Goal: Task Accomplishment & Management: Use online tool/utility

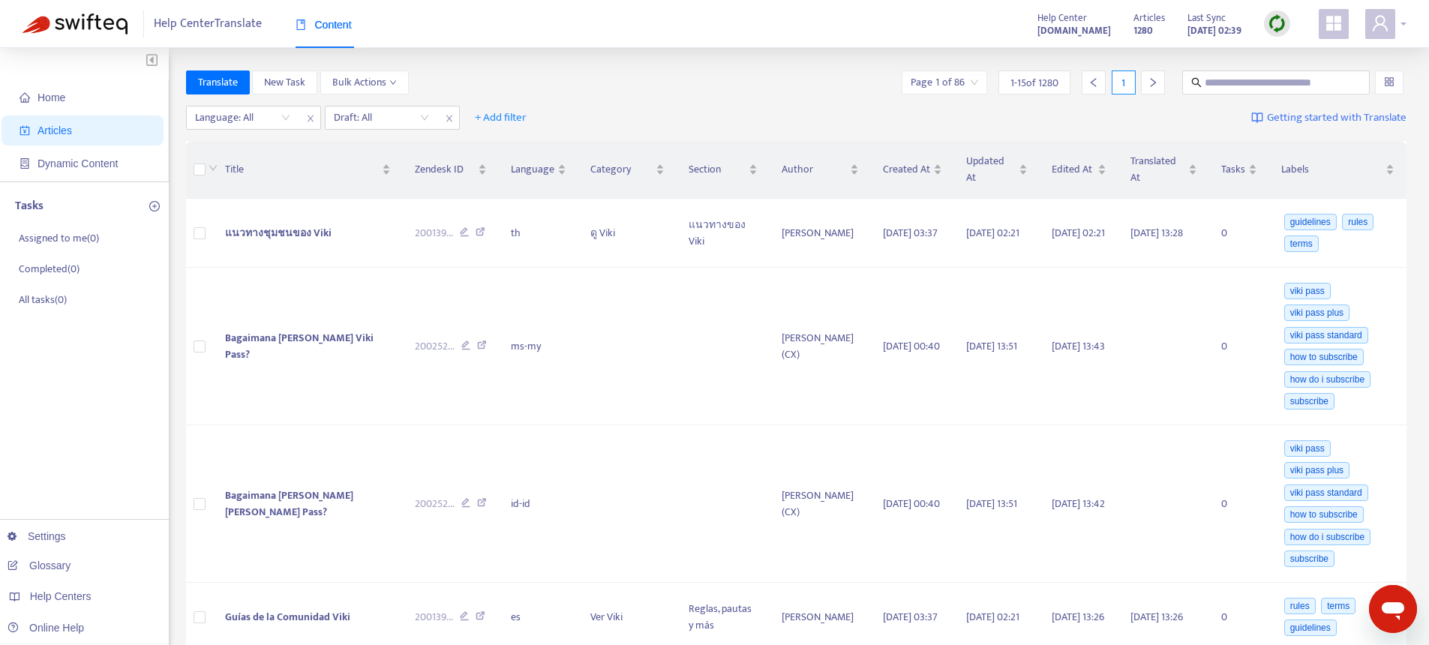
click at [1384, 18] on icon "user" at bounding box center [1380, 23] width 15 height 16
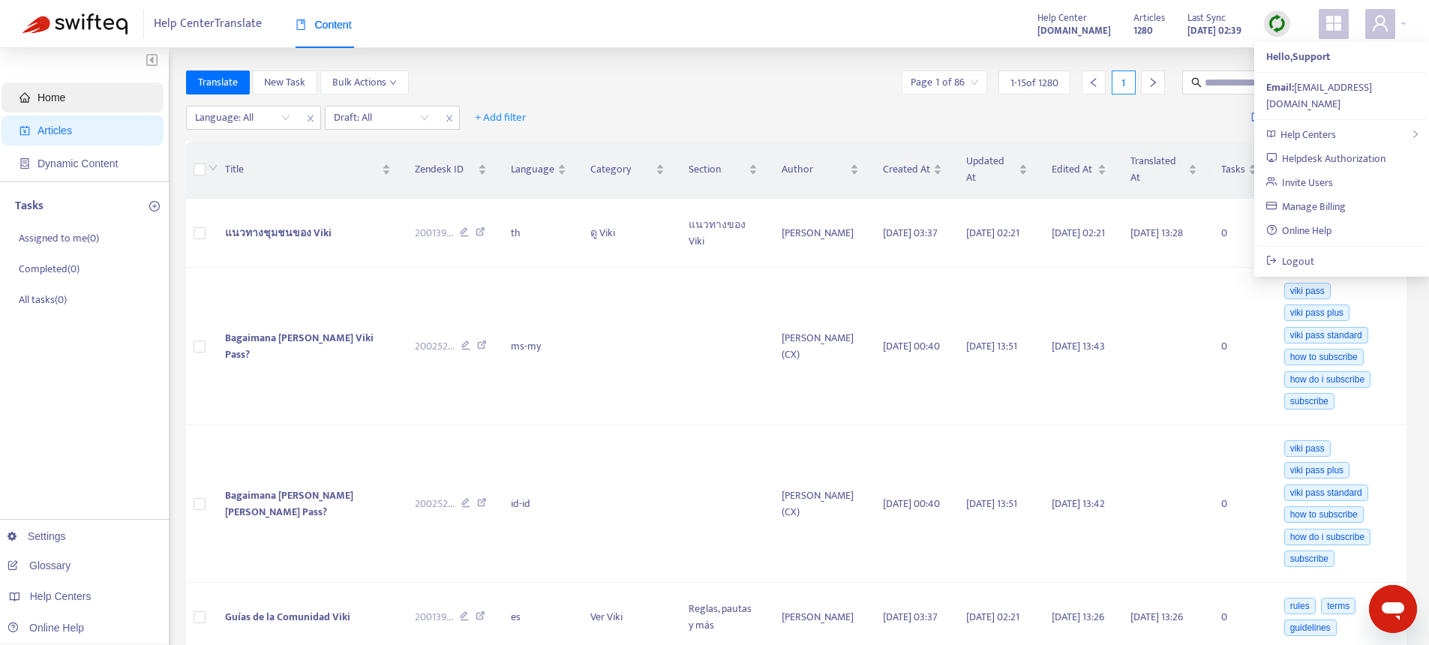
click at [71, 103] on span "Home" at bounding box center [86, 98] width 132 height 30
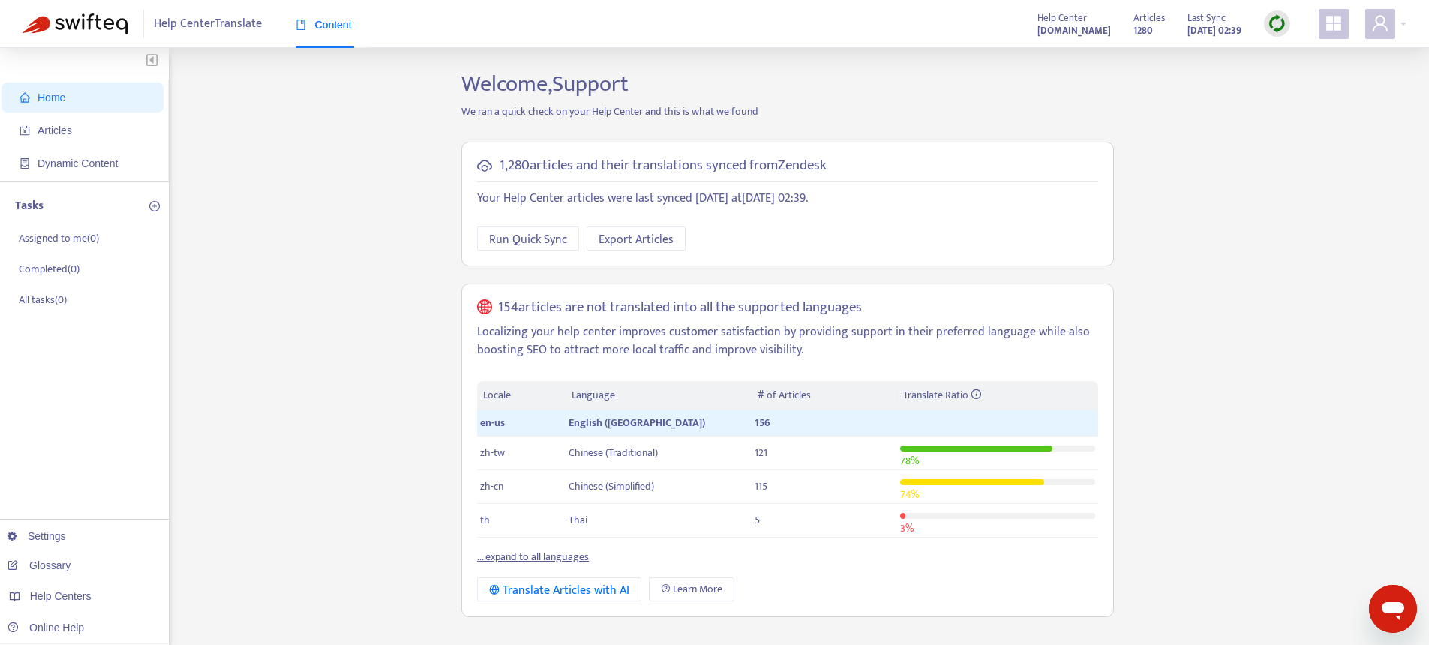
click at [529, 554] on link "... expand to all languages" at bounding box center [533, 556] width 112 height 17
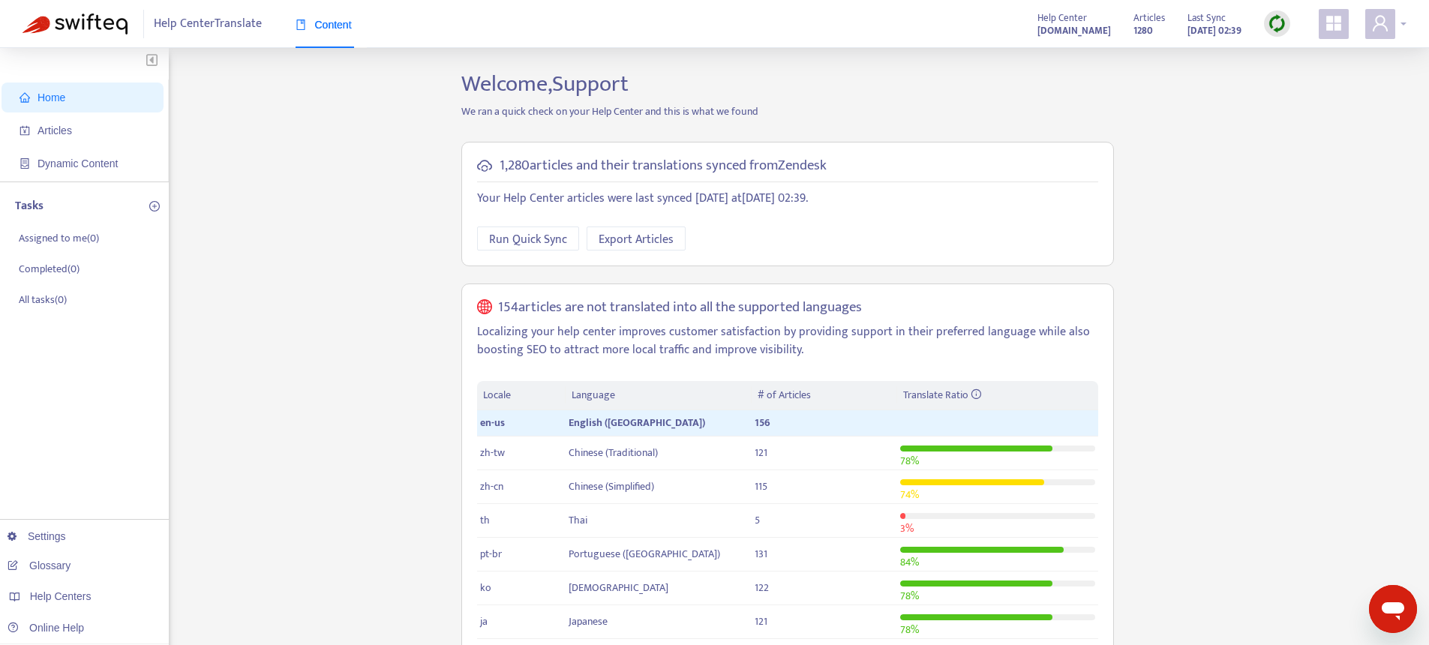
click at [1385, 31] on icon "user" at bounding box center [1380, 23] width 18 height 18
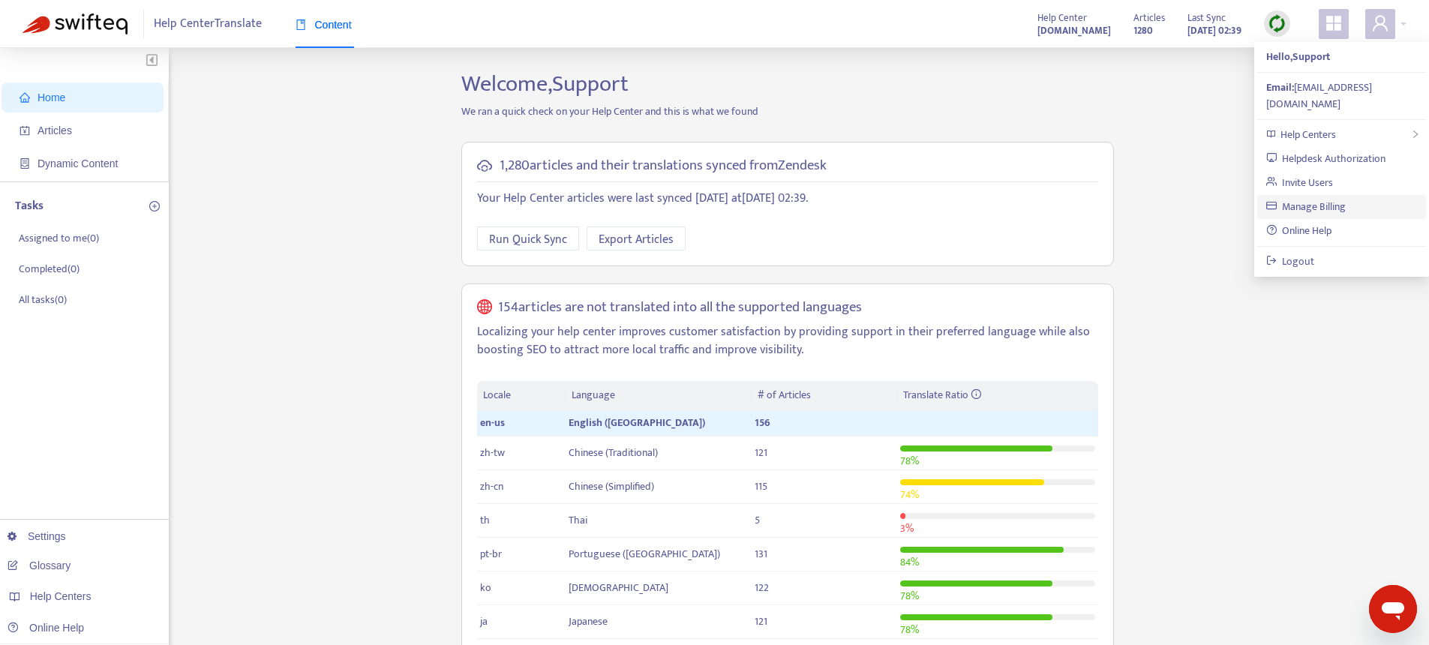
click at [1303, 198] on link "Manage Billing" at bounding box center [1306, 206] width 80 height 17
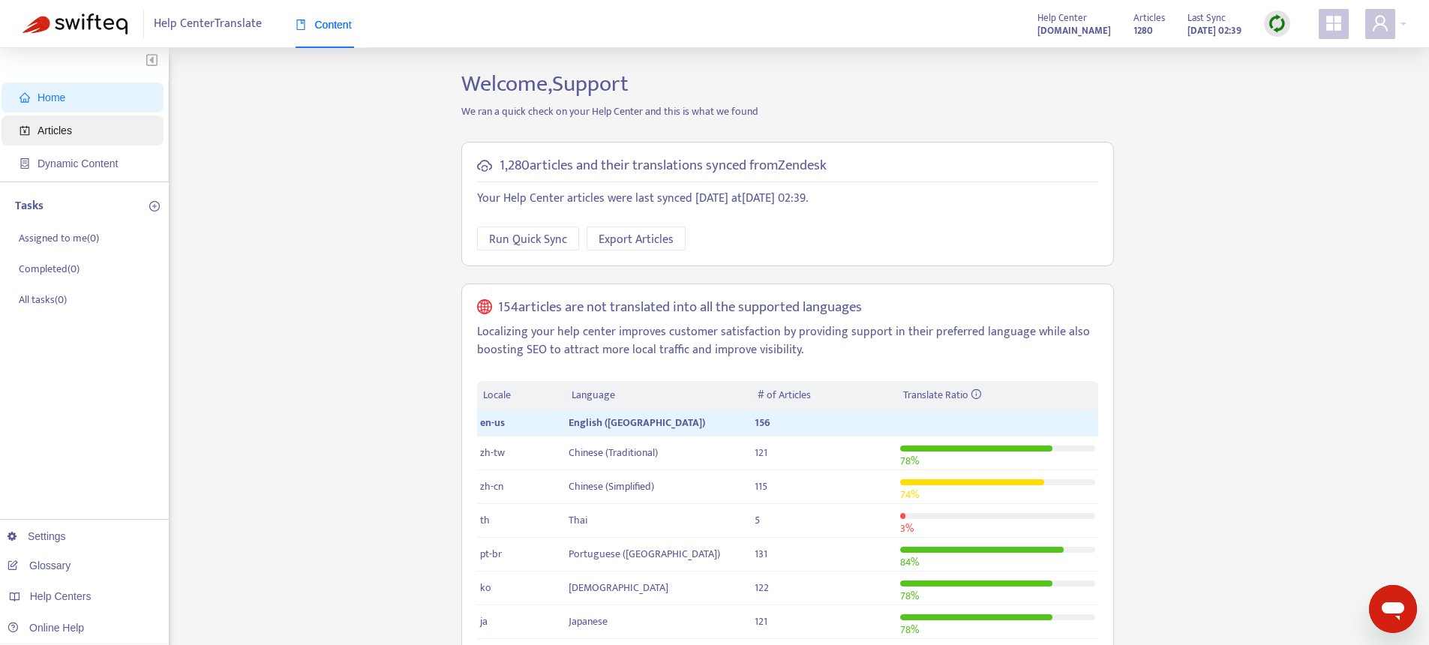
click at [97, 134] on span "Articles" at bounding box center [86, 131] width 132 height 30
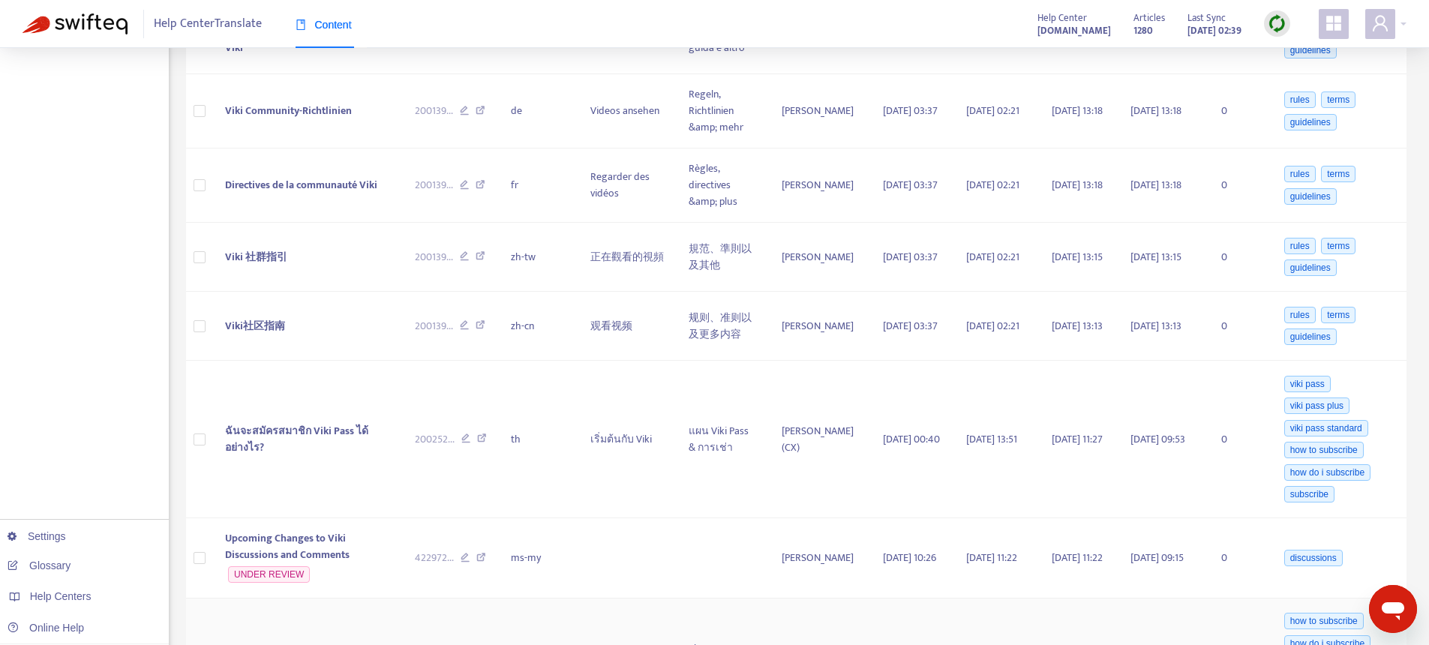
scroll to position [858, 0]
click at [377, 539] on td "Upcoming Changes to Viki Discussions and Comments UNDER REVIEW" at bounding box center [308, 559] width 190 height 80
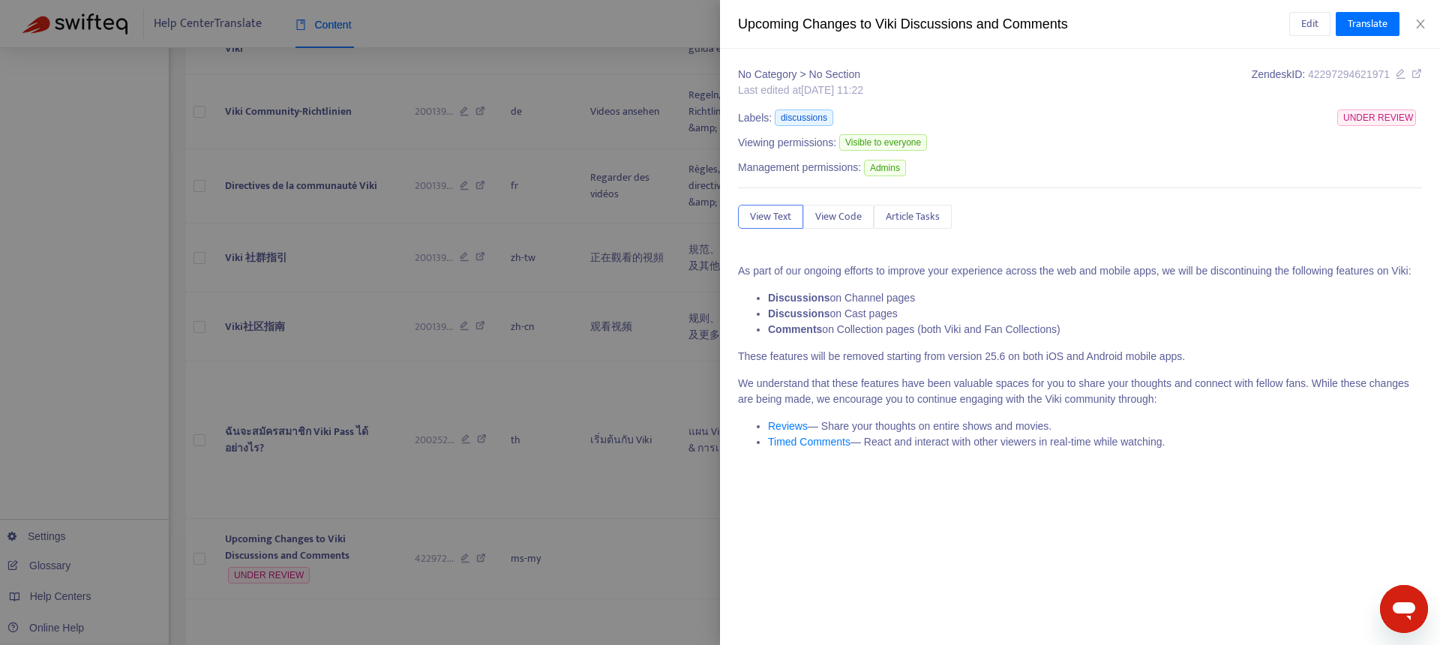
click at [389, 301] on div at bounding box center [720, 322] width 1440 height 645
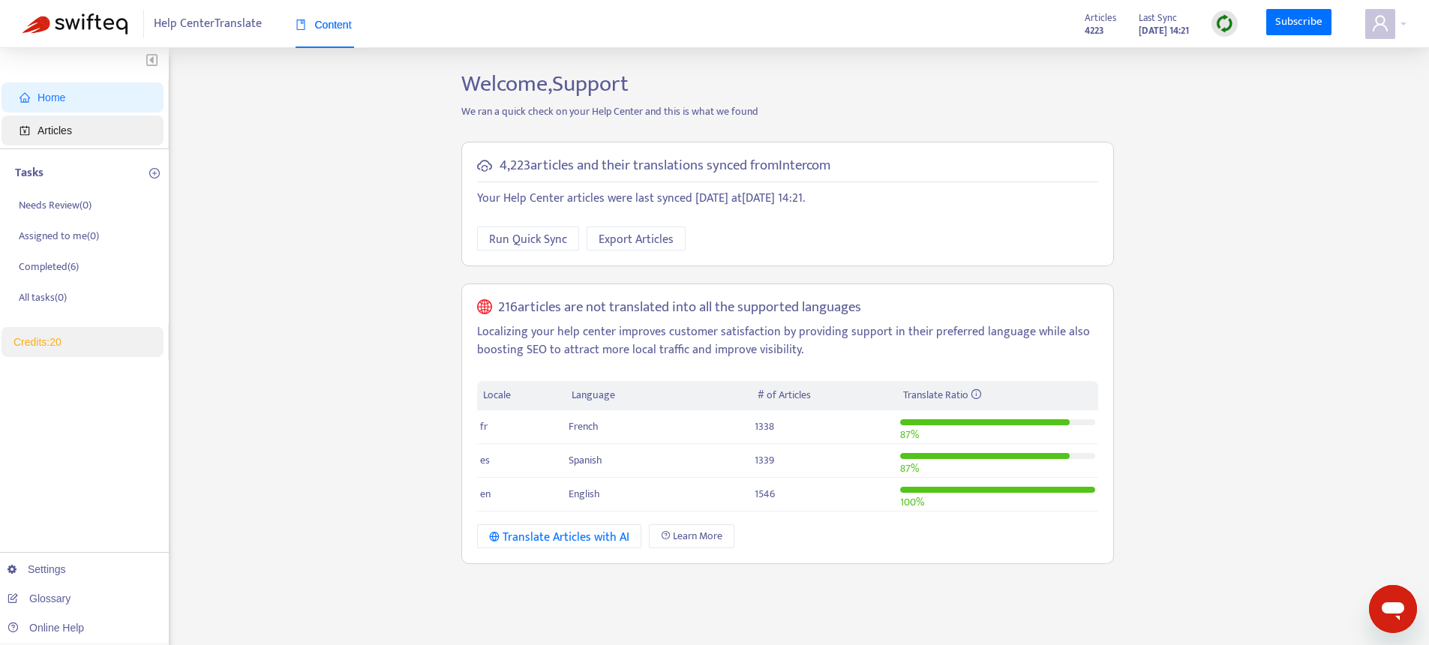
click at [60, 129] on span "Articles" at bounding box center [55, 131] width 35 height 12
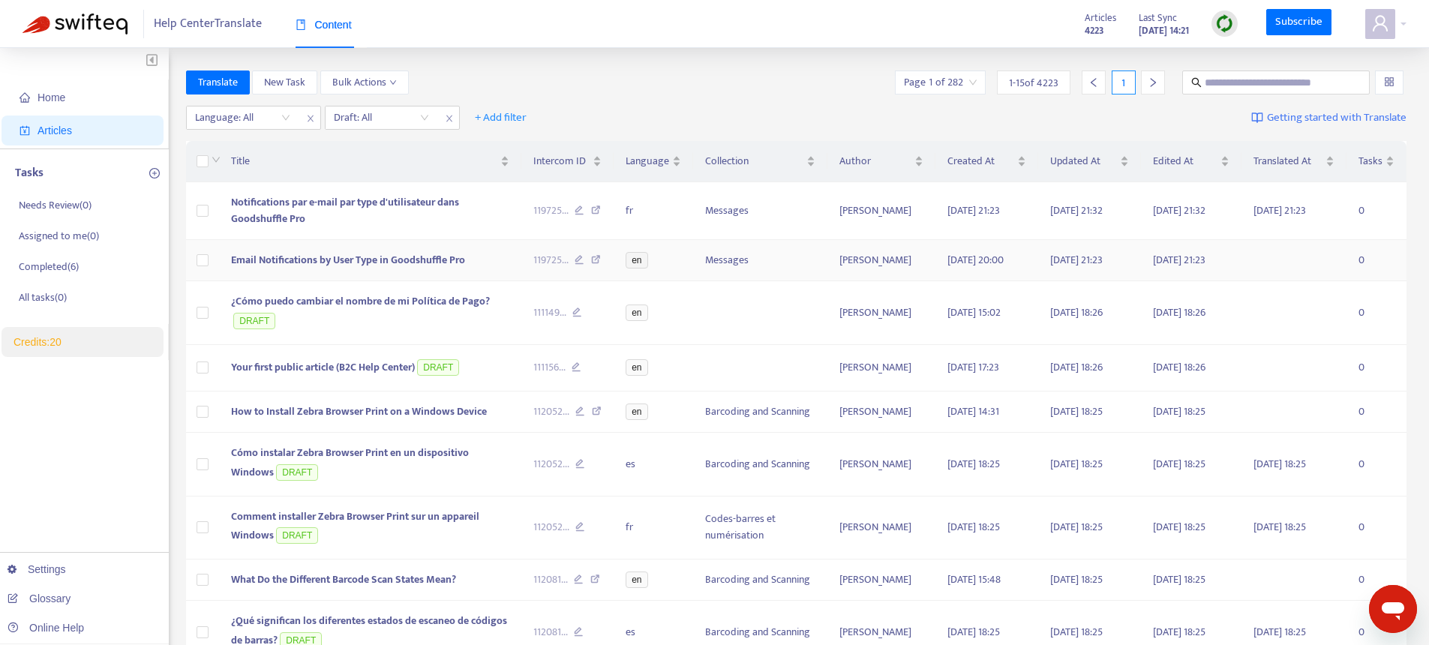
click at [381, 253] on span "Email Notifications by User Type in Goodshuffle Pro" at bounding box center [348, 259] width 234 height 17
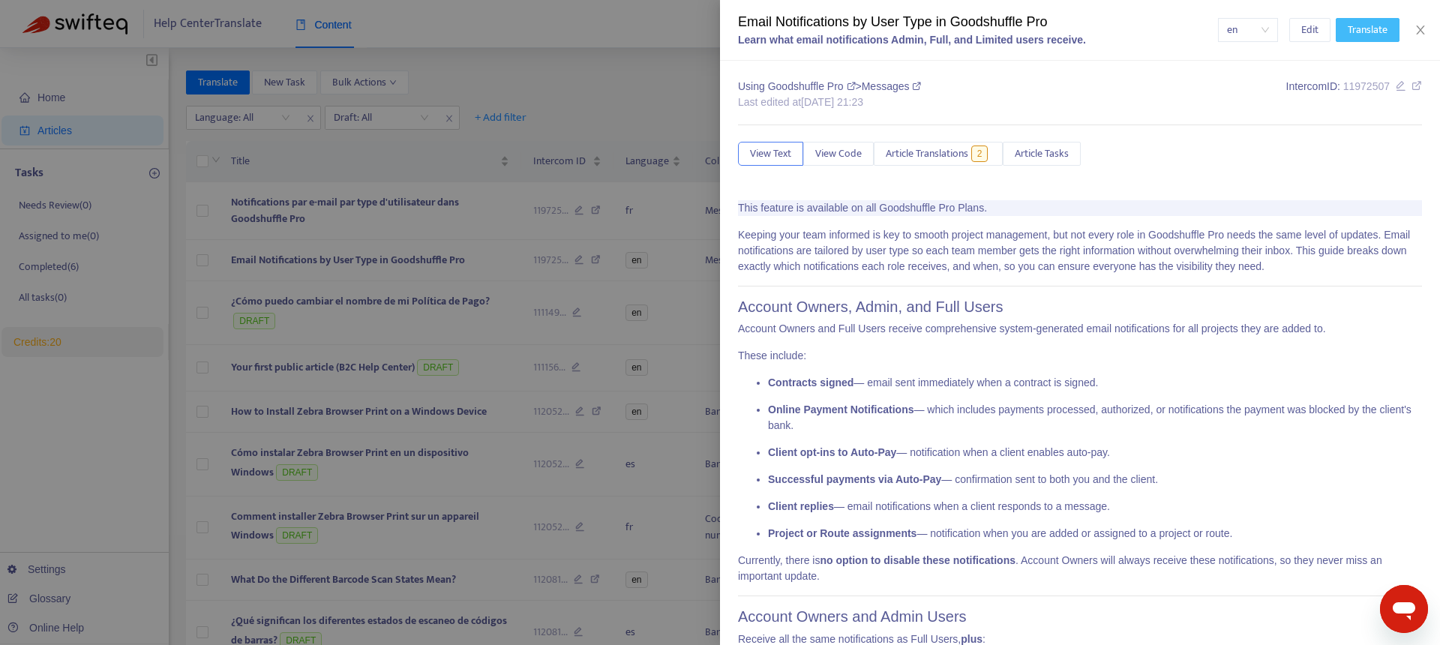
click at [1364, 29] on span "Translate" at bounding box center [1368, 30] width 40 height 17
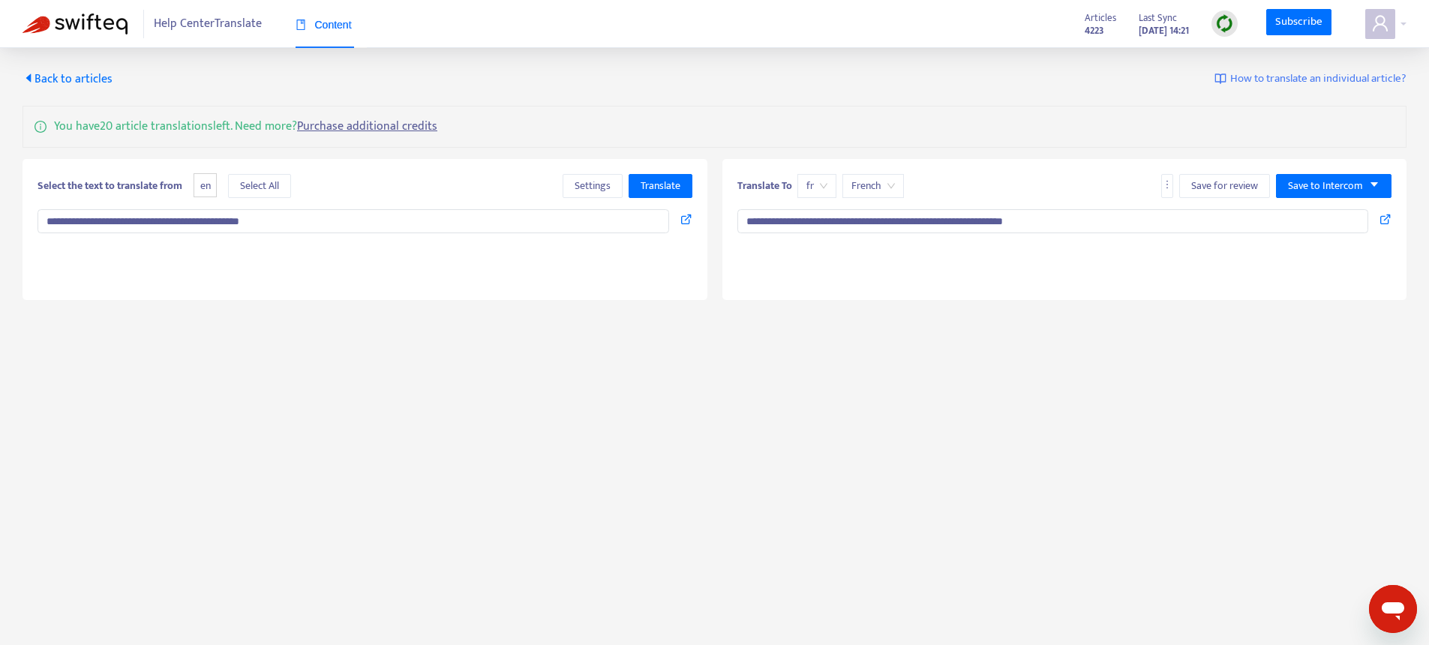
type textarea "**********"
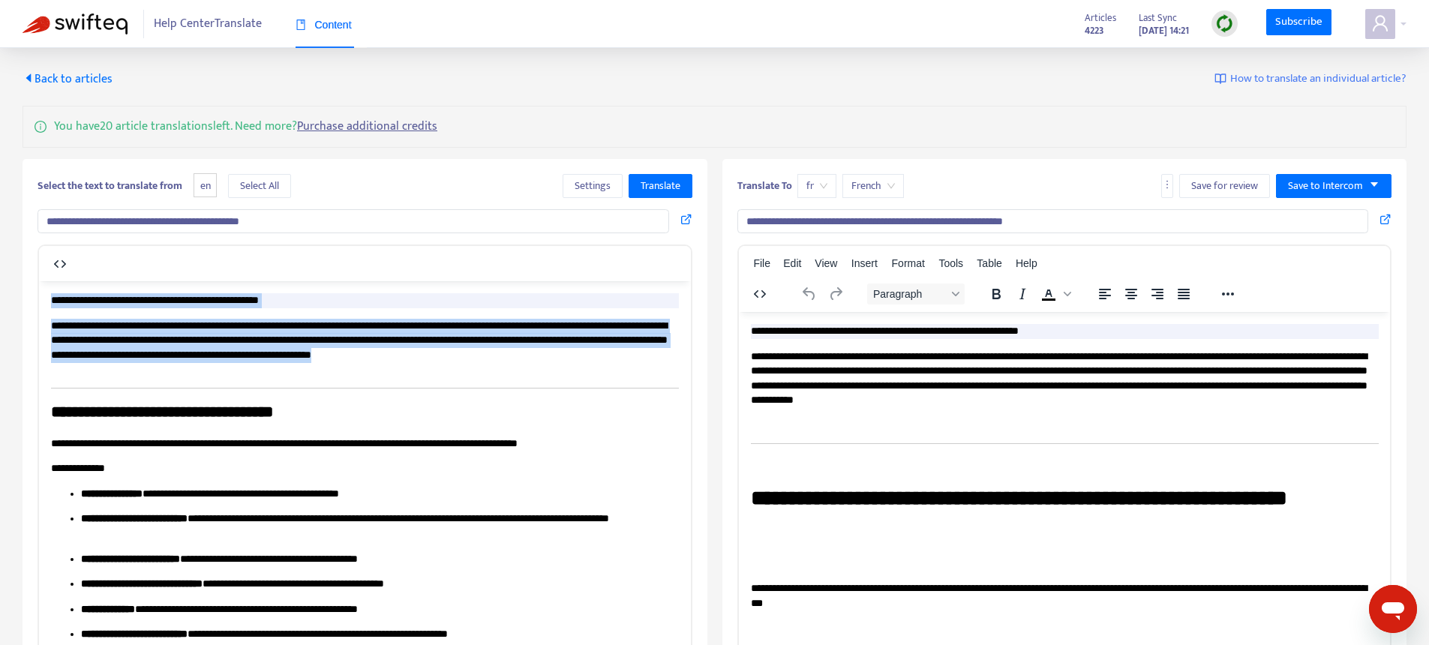
drag, startPoint x: 161, startPoint y: 373, endPoint x: 0, endPoint y: 296, distance: 177.8
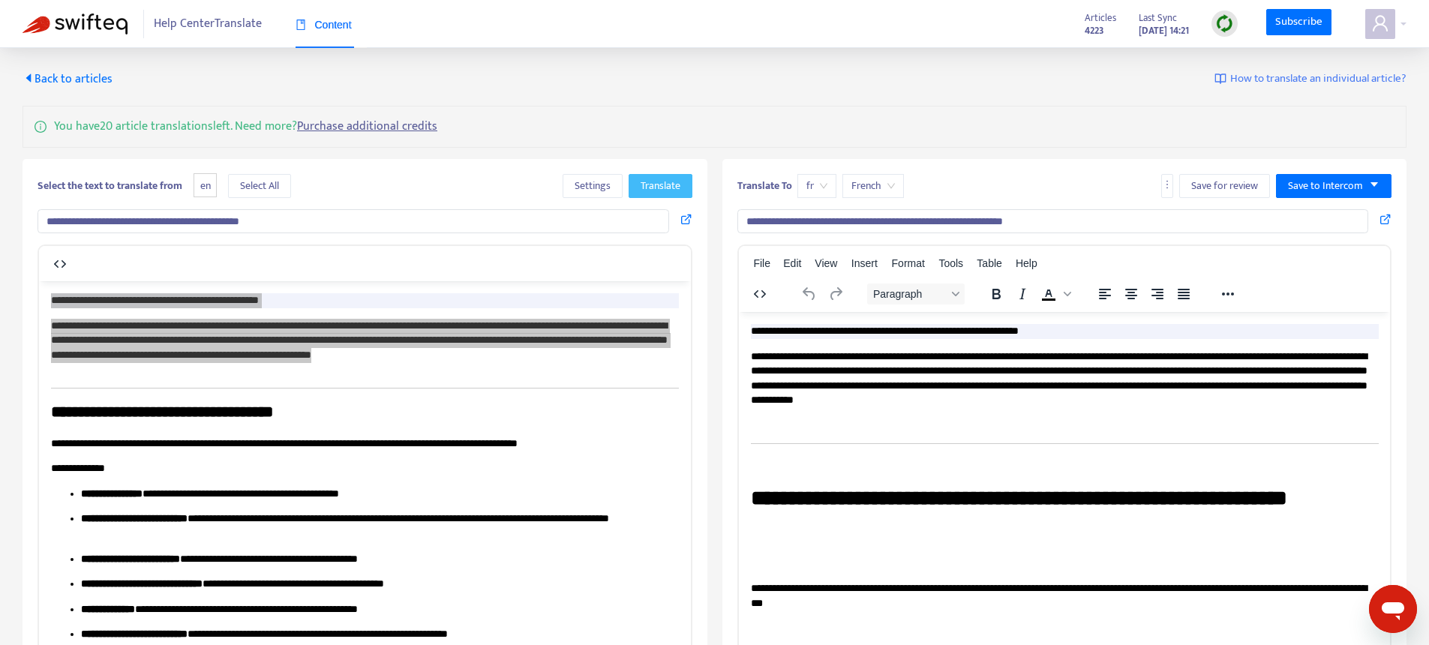
click at [658, 184] on span "Translate" at bounding box center [661, 186] width 40 height 17
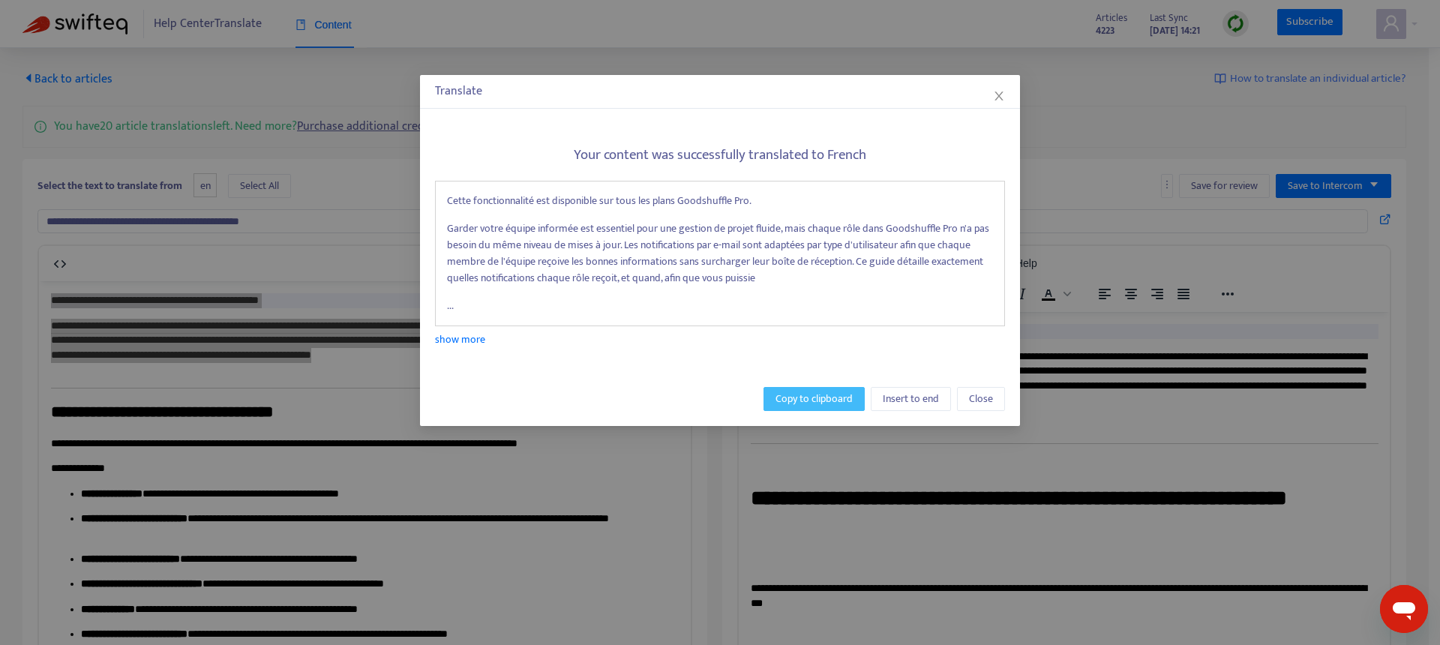
click at [801, 399] on span "Copy to clipboard" at bounding box center [814, 399] width 77 height 17
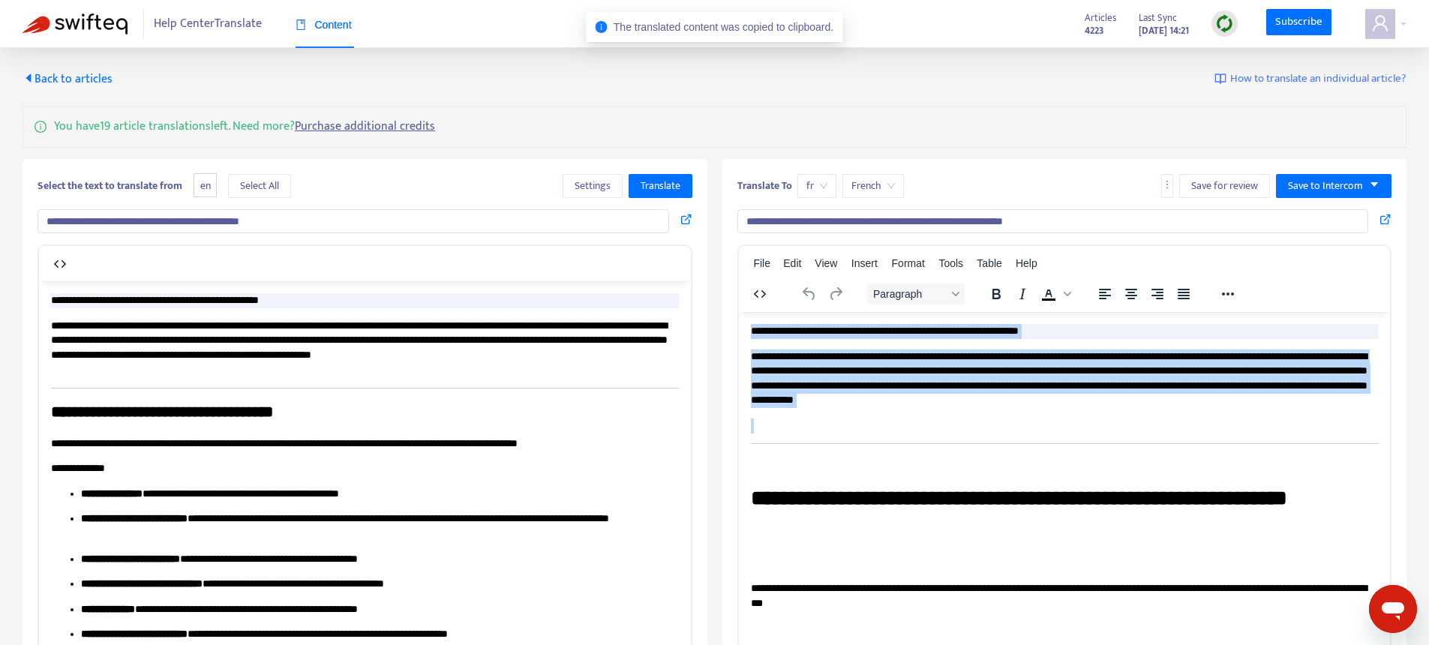
drag, startPoint x: 1289, startPoint y: 412, endPoint x: 587, endPoint y: 311, distance: 709.4
paste body "Rich Text Area. Press ALT-0 for help."
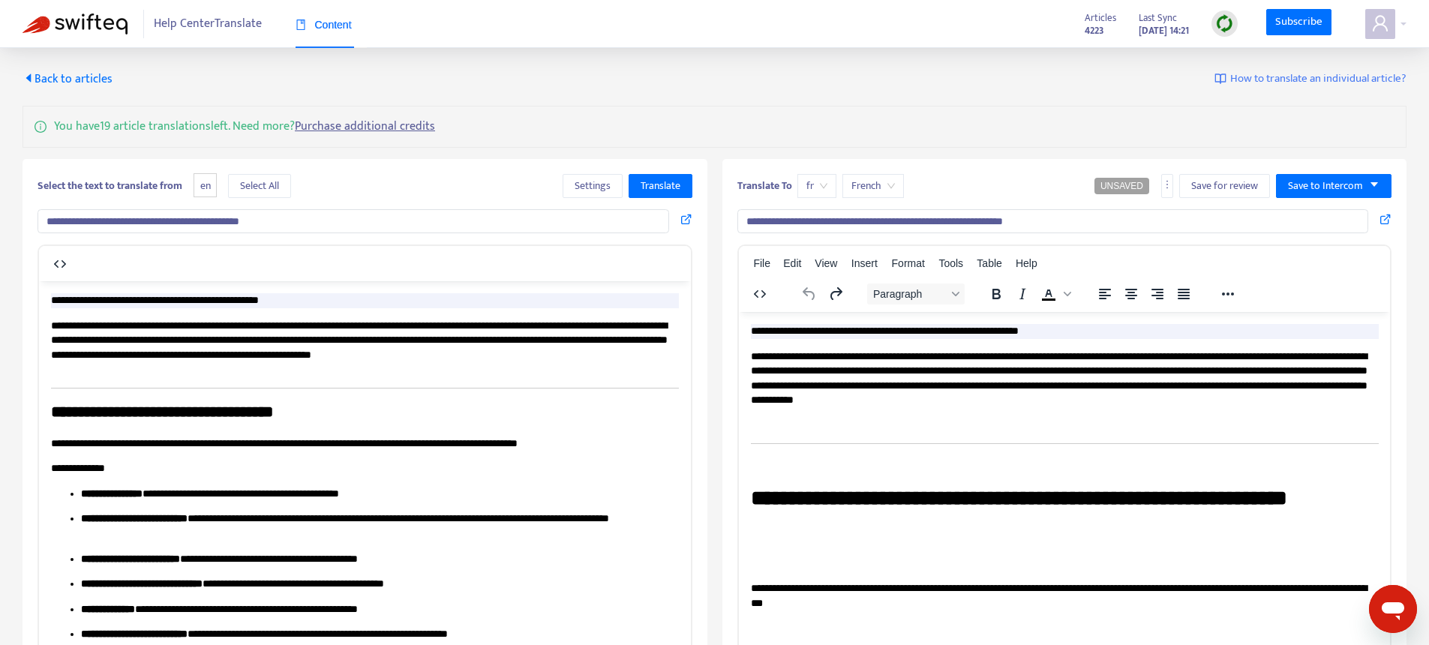
click at [56, 75] on span "Back to articles" at bounding box center [68, 79] width 90 height 20
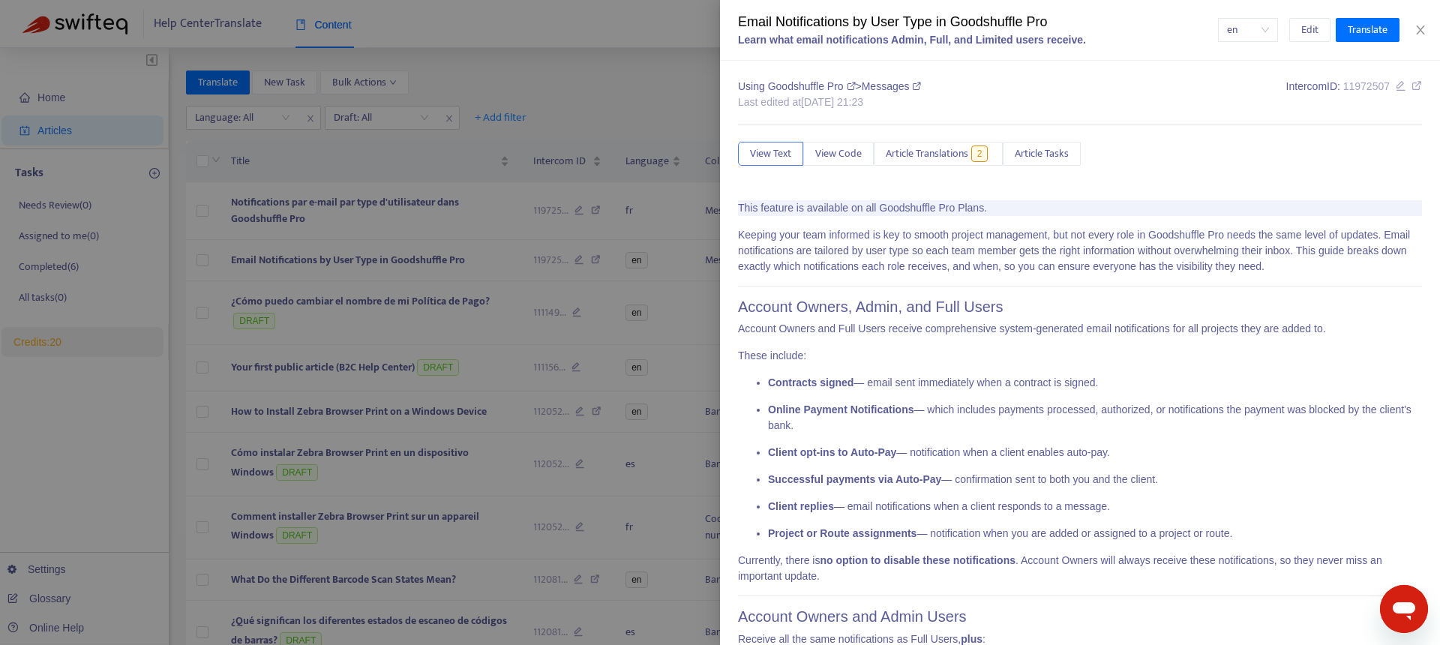
click at [335, 225] on div at bounding box center [720, 322] width 1440 height 645
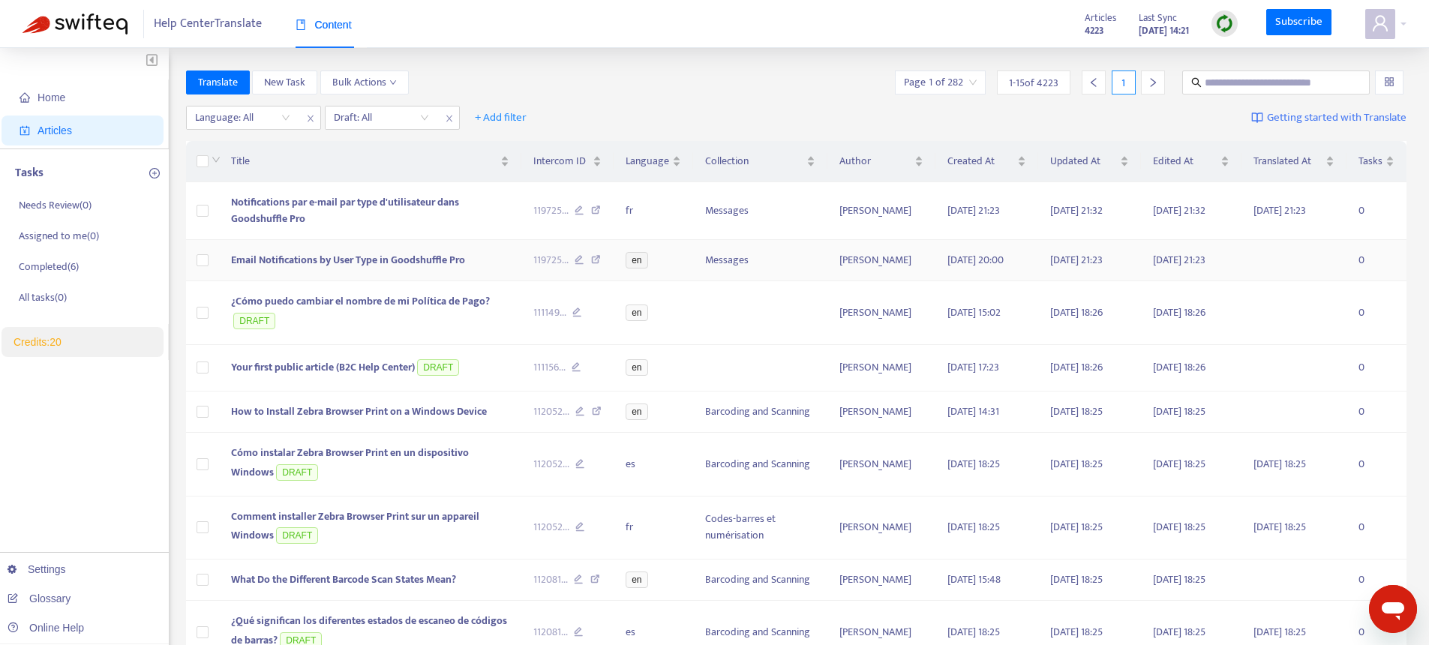
click at [401, 255] on span "Email Notifications by User Type in Goodshuffle Pro" at bounding box center [348, 259] width 234 height 17
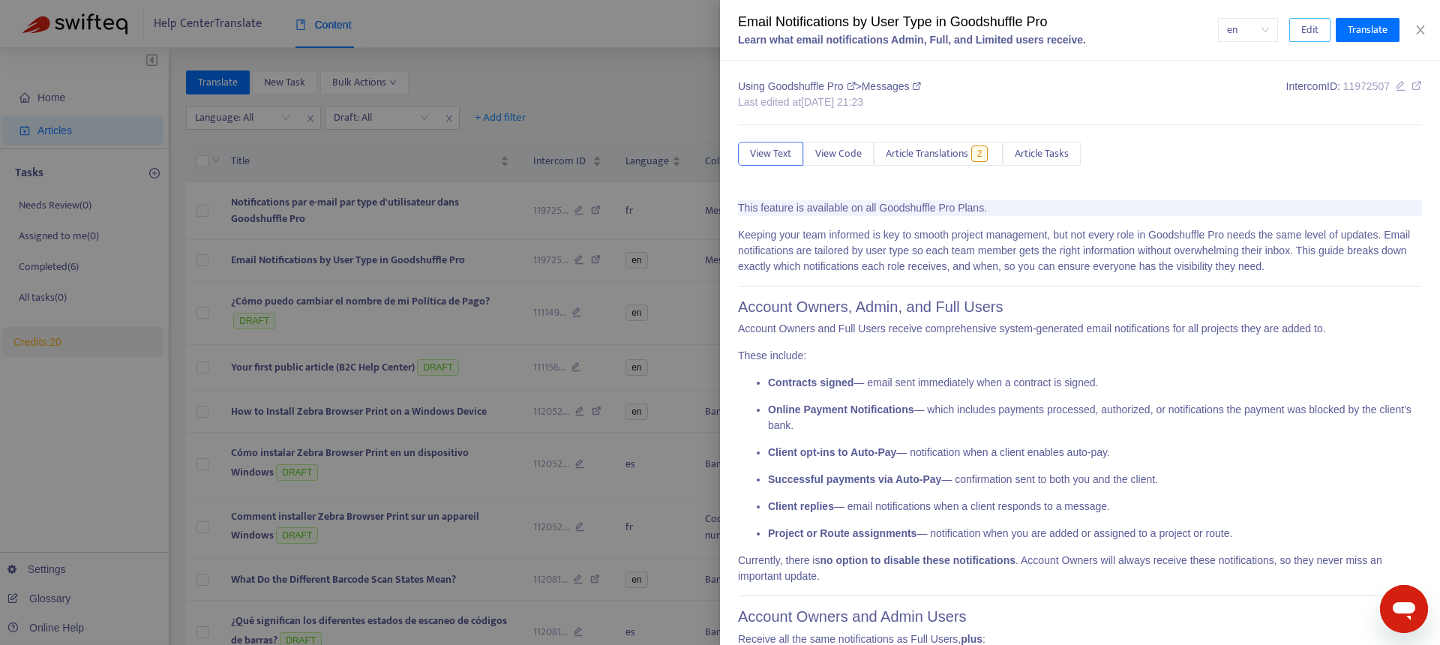
click at [1315, 22] on span "Edit" at bounding box center [1309, 30] width 17 height 17
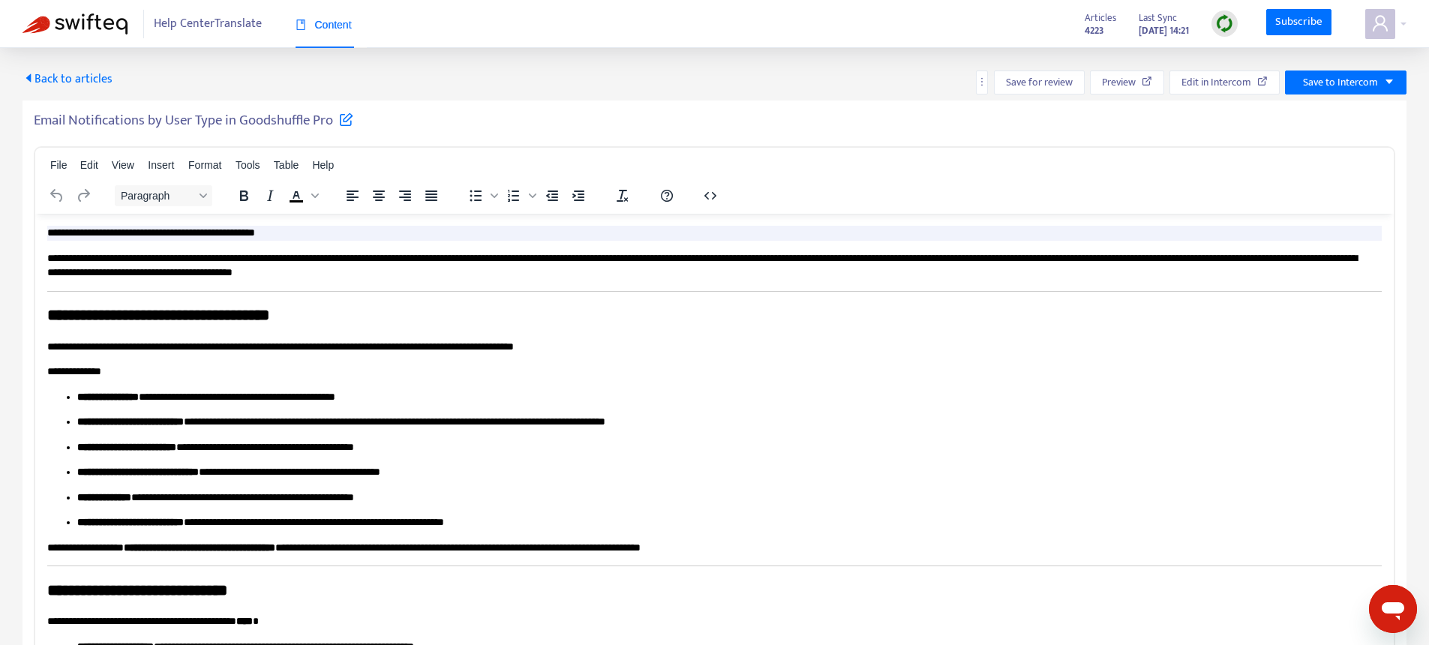
click at [505, 349] on p "**********" at bounding box center [708, 346] width 1323 height 15
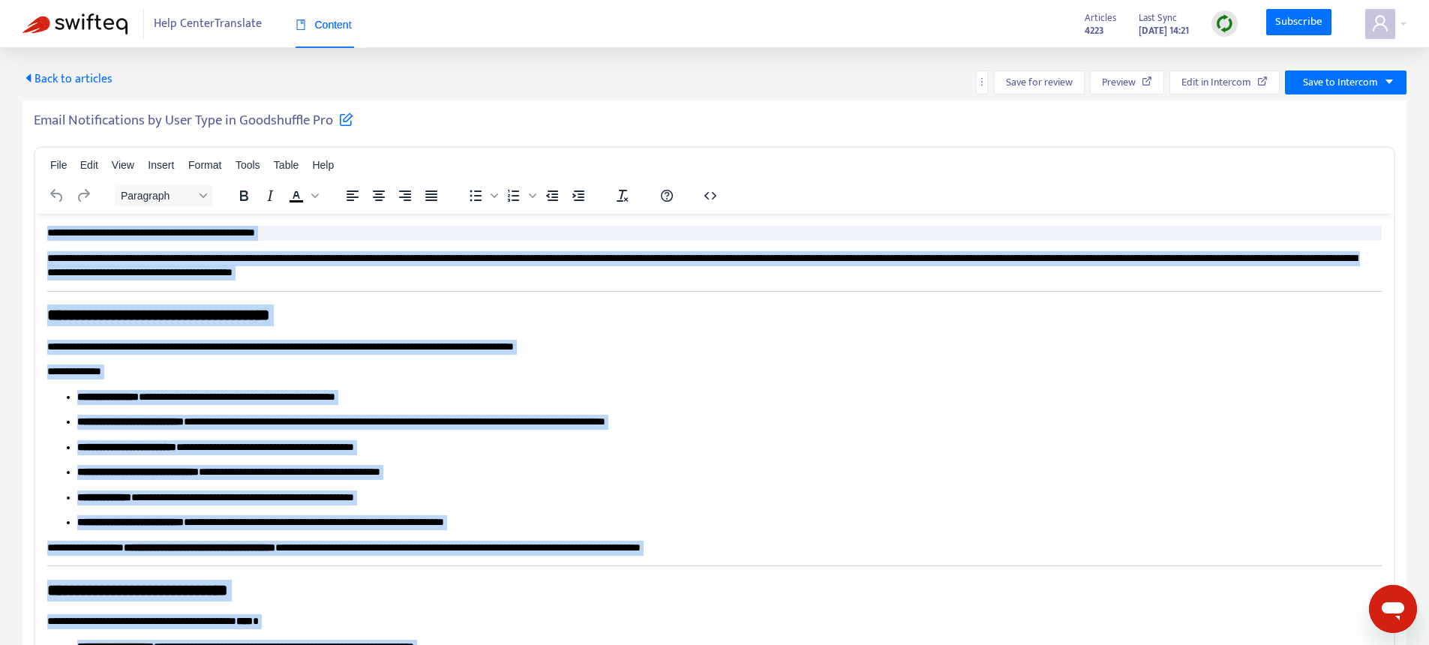
copy body "**********"
click at [722, 196] on button "button" at bounding box center [713, 195] width 30 height 21
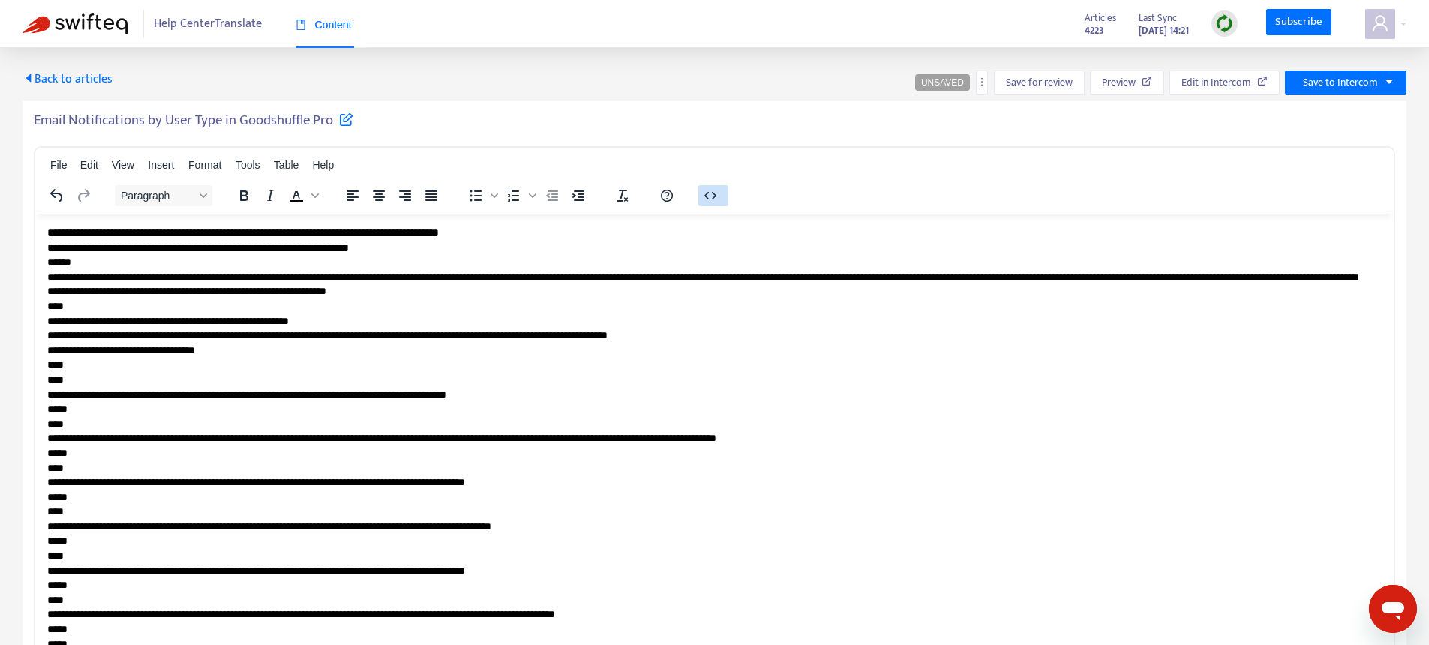
click at [707, 198] on icon "button" at bounding box center [710, 195] width 12 height 8
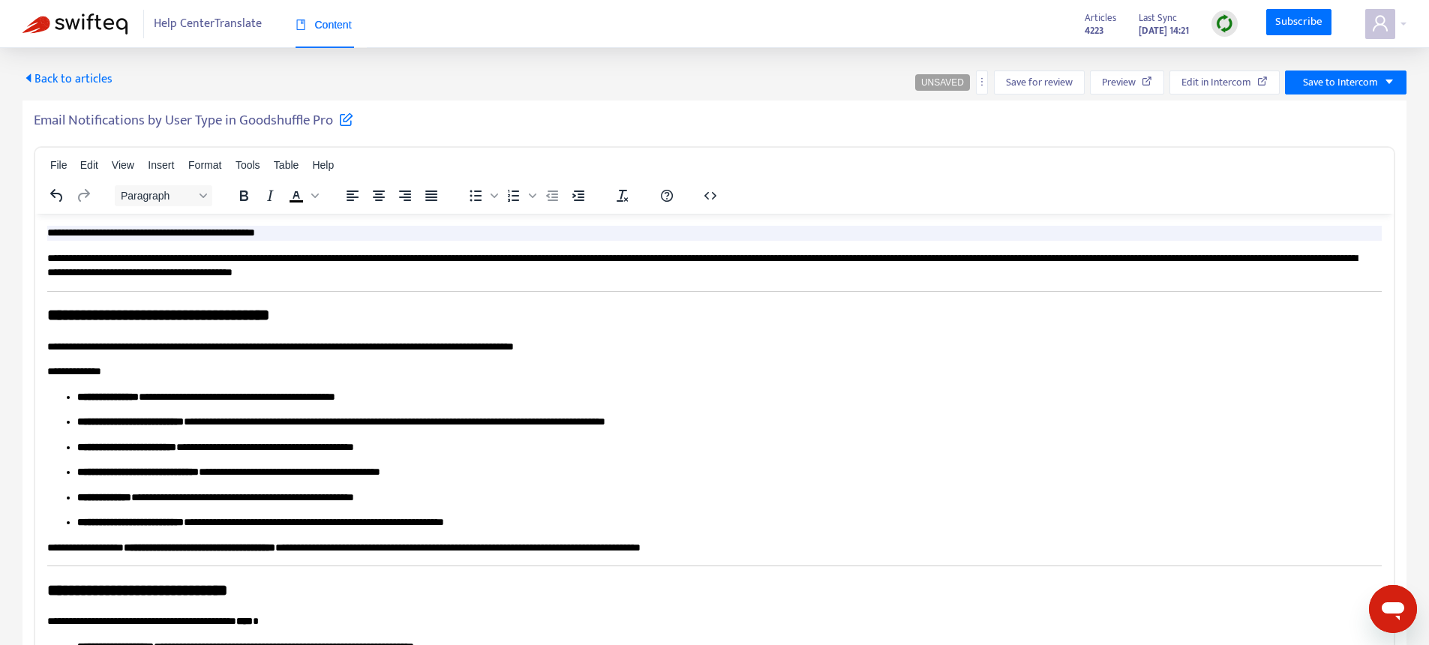
click at [64, 117] on h5 "Email Notifications by User Type in Goodshuffle Pro" at bounding box center [194, 121] width 320 height 18
click at [56, 119] on h5 "Email Notifications by User Type in Goodshuffle Pro" at bounding box center [194, 121] width 320 height 18
drag, startPoint x: 56, startPoint y: 119, endPoint x: 320, endPoint y: 116, distance: 264.1
click at [320, 116] on h5 "Email Notifications by User Type in Goodshuffle Pro" at bounding box center [194, 121] width 320 height 18
copy h5 "Email Notifications by User Type in Goodshuffle Pro"
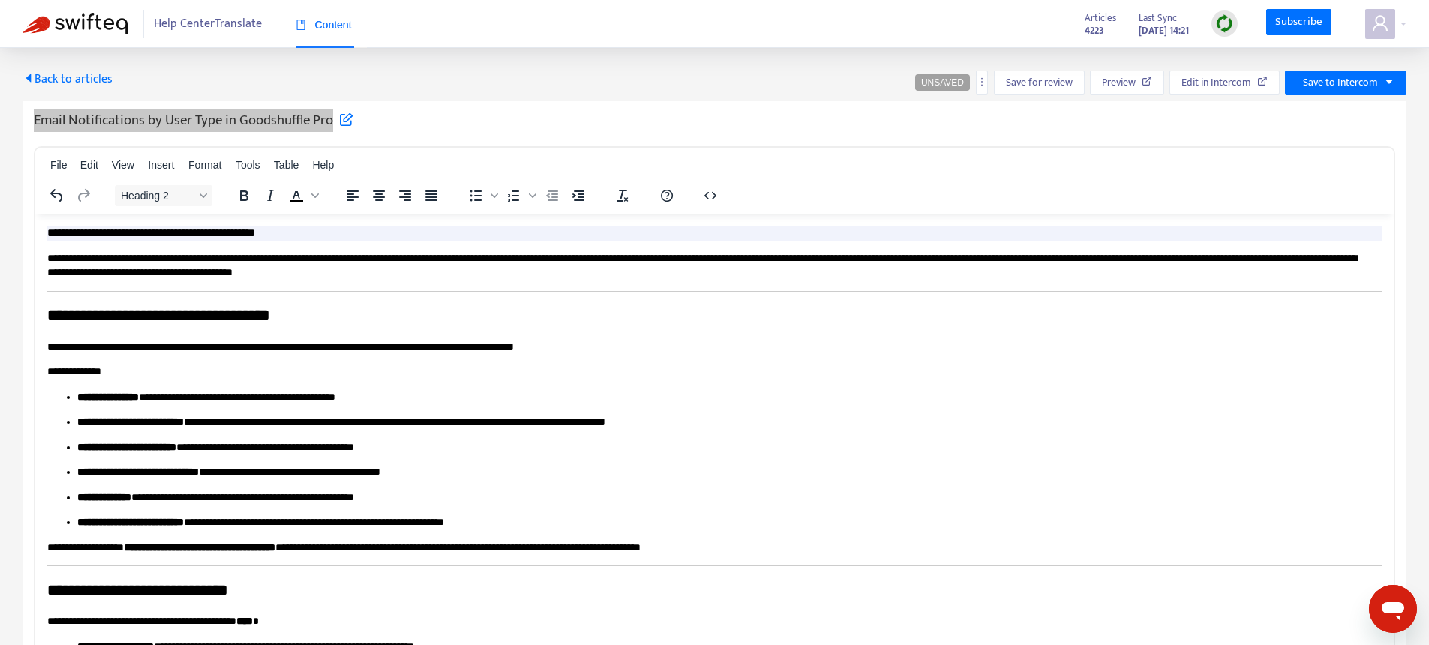
click at [541, 262] on p "**********" at bounding box center [708, 265] width 1323 height 29
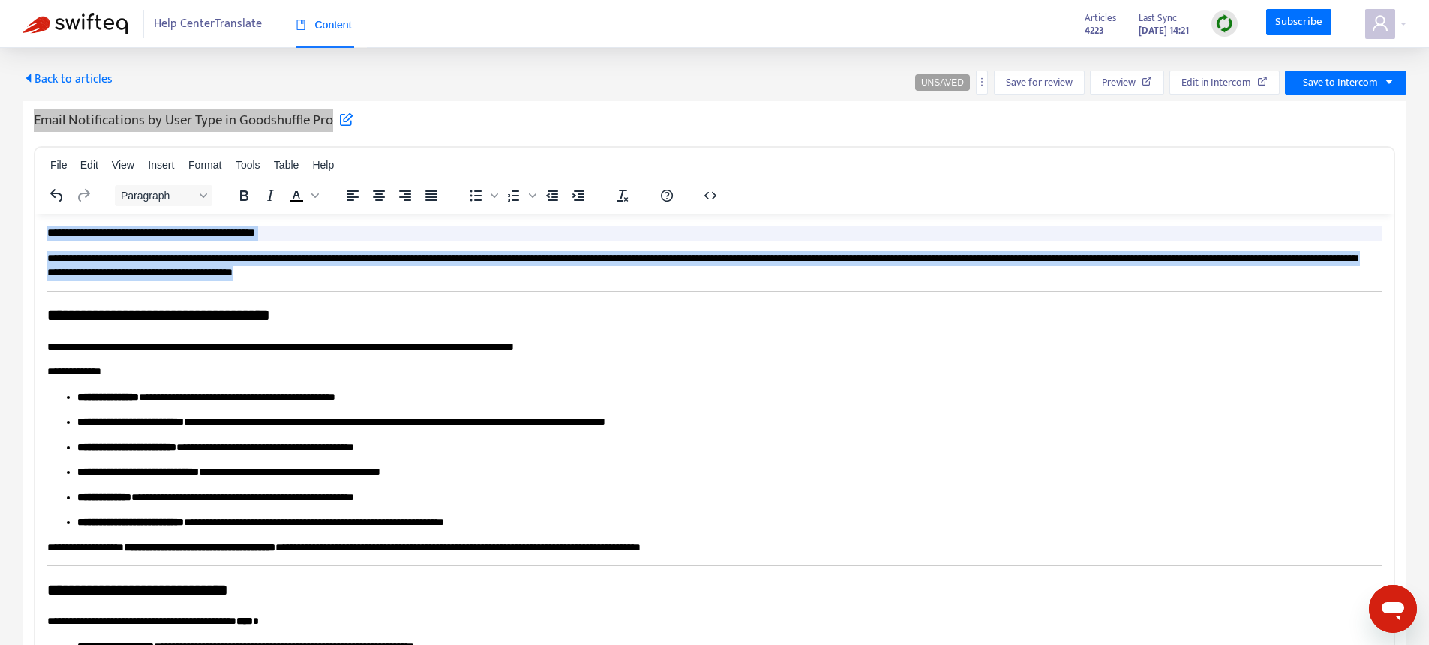
drag, startPoint x: 627, startPoint y: 272, endPoint x: 0, endPoint y: 212, distance: 629.9
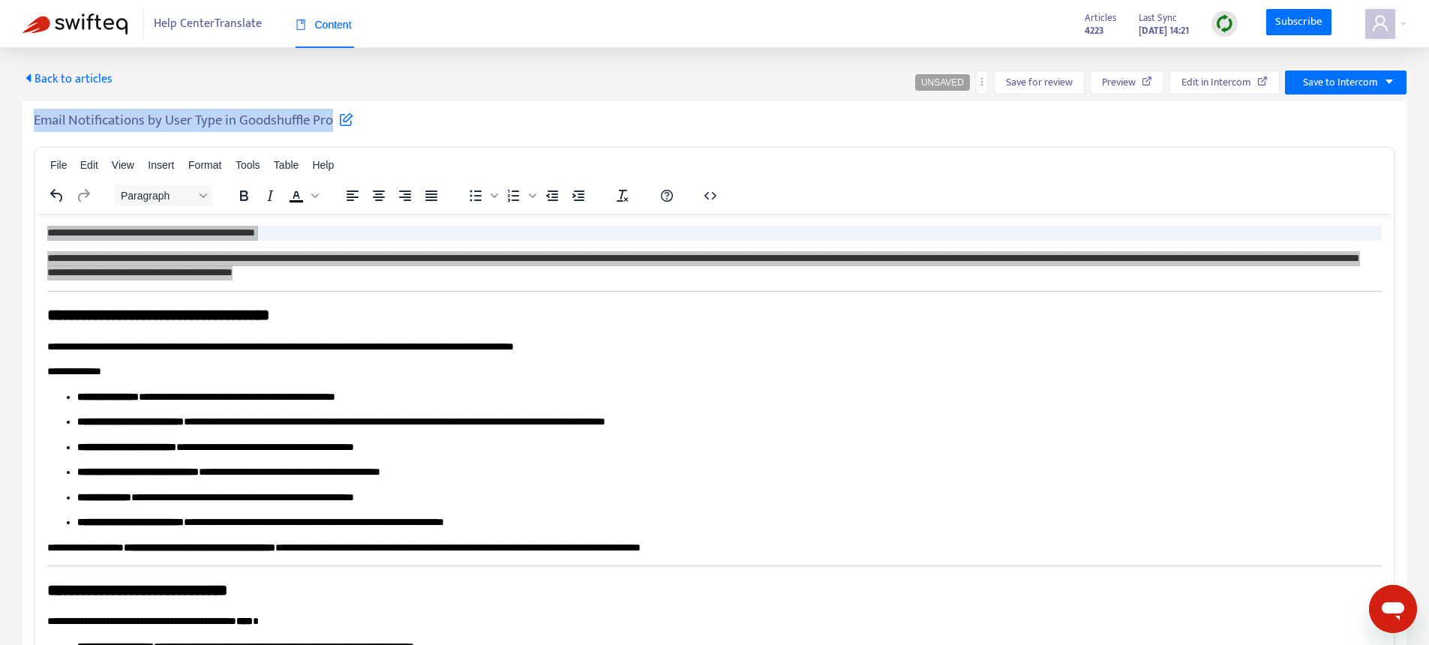
click at [72, 74] on span "Back to articles" at bounding box center [68, 79] width 90 height 20
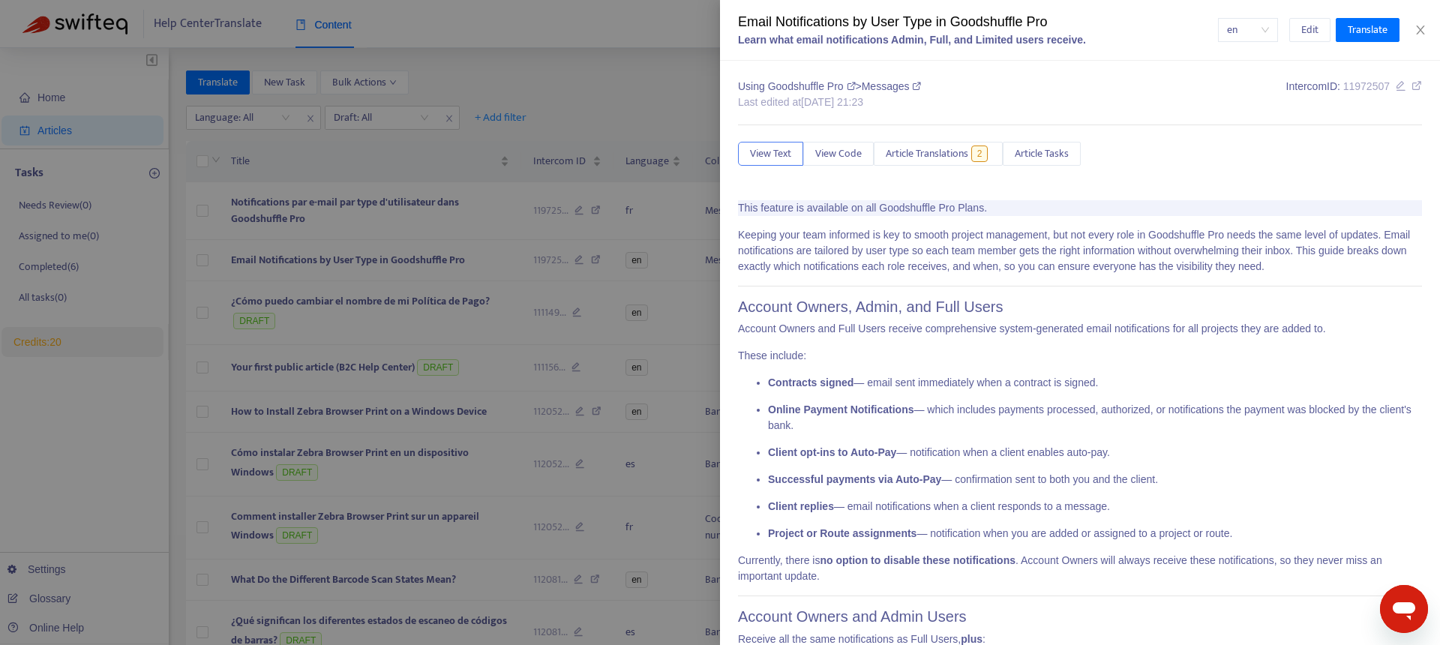
click at [517, 190] on div at bounding box center [720, 322] width 1440 height 645
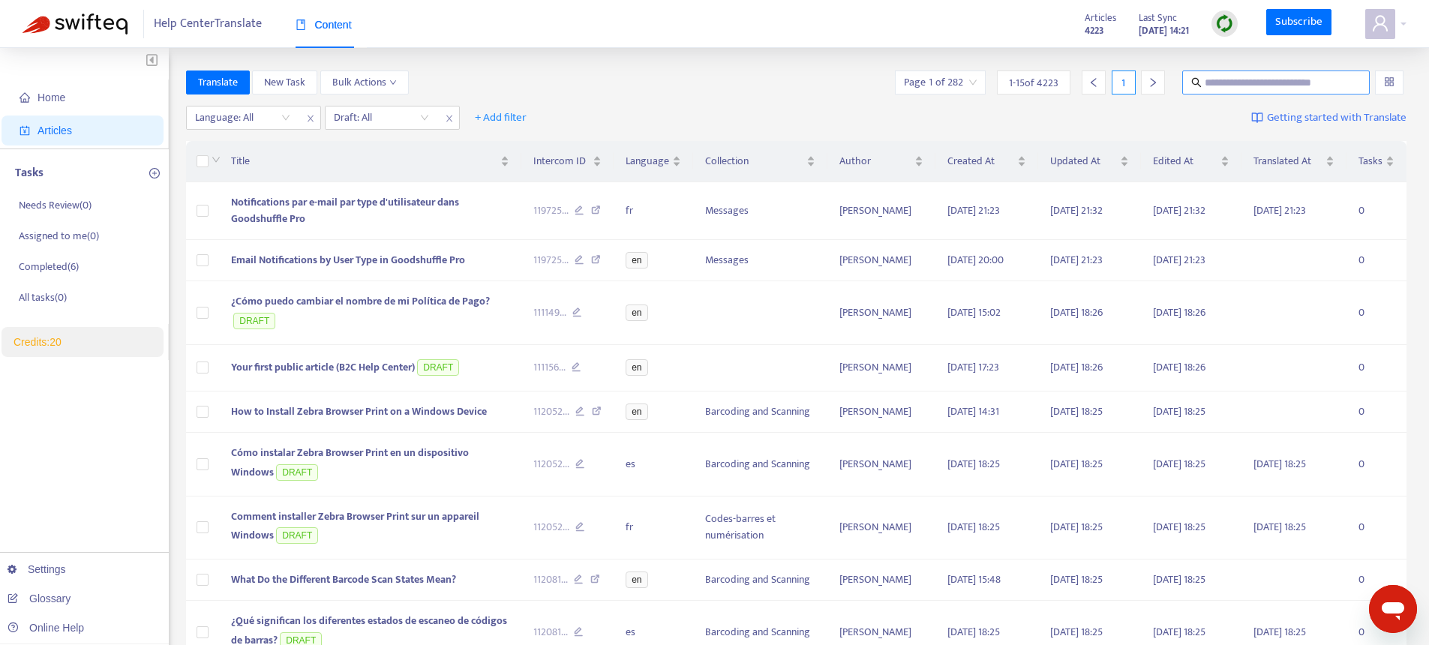
click at [1285, 87] on input "text" at bounding box center [1277, 82] width 144 height 17
type input "******"
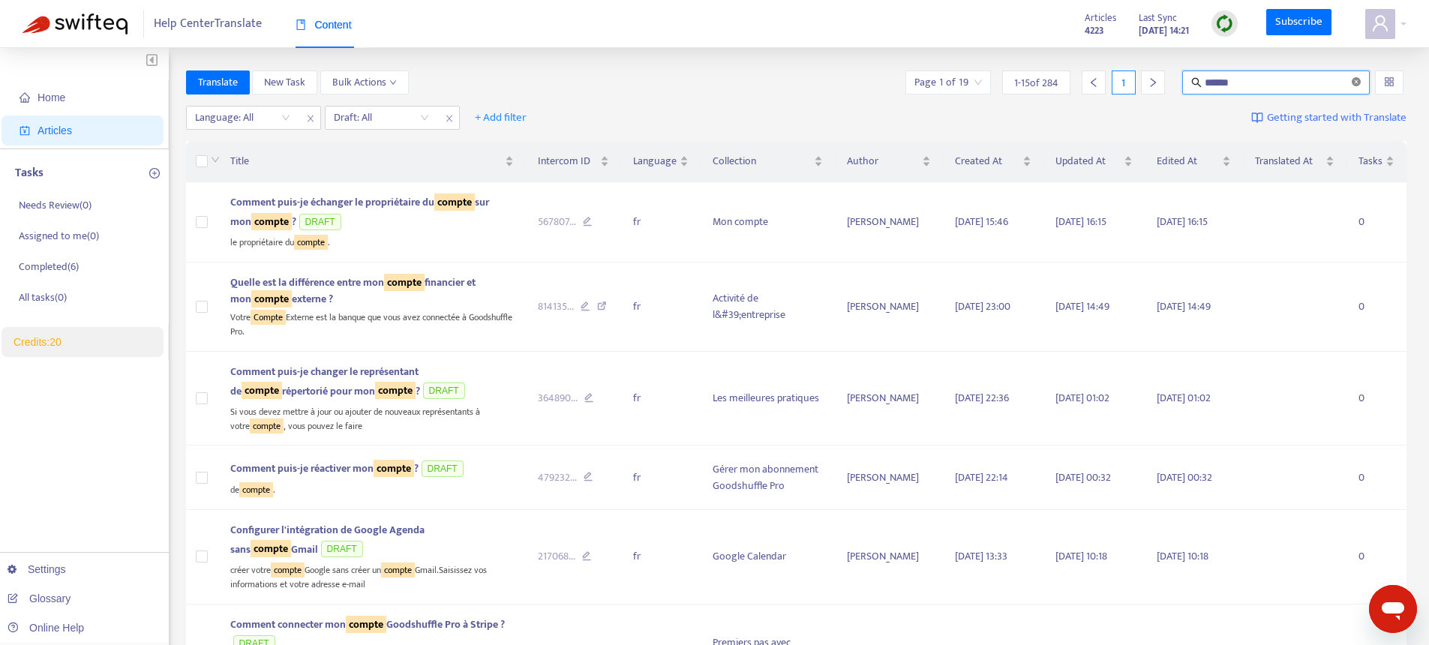
click at [1358, 83] on icon "close-circle" at bounding box center [1356, 81] width 9 height 9
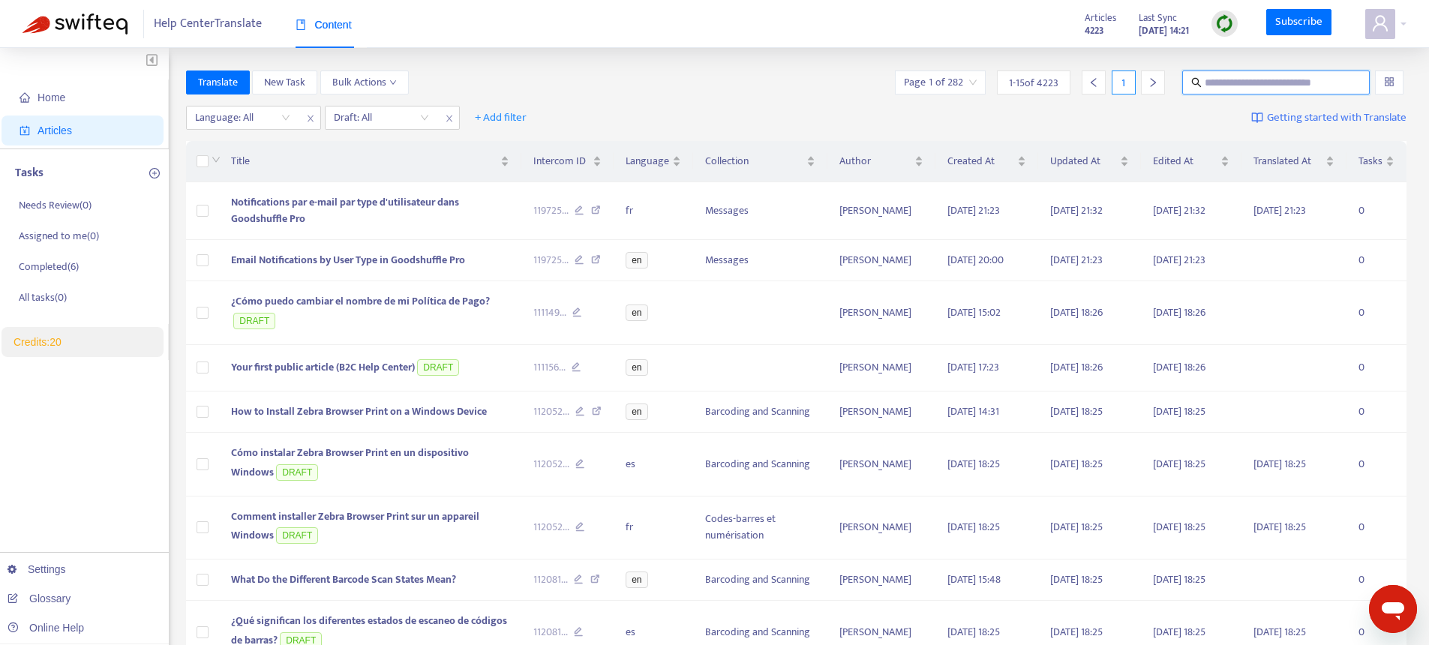
paste input "*"
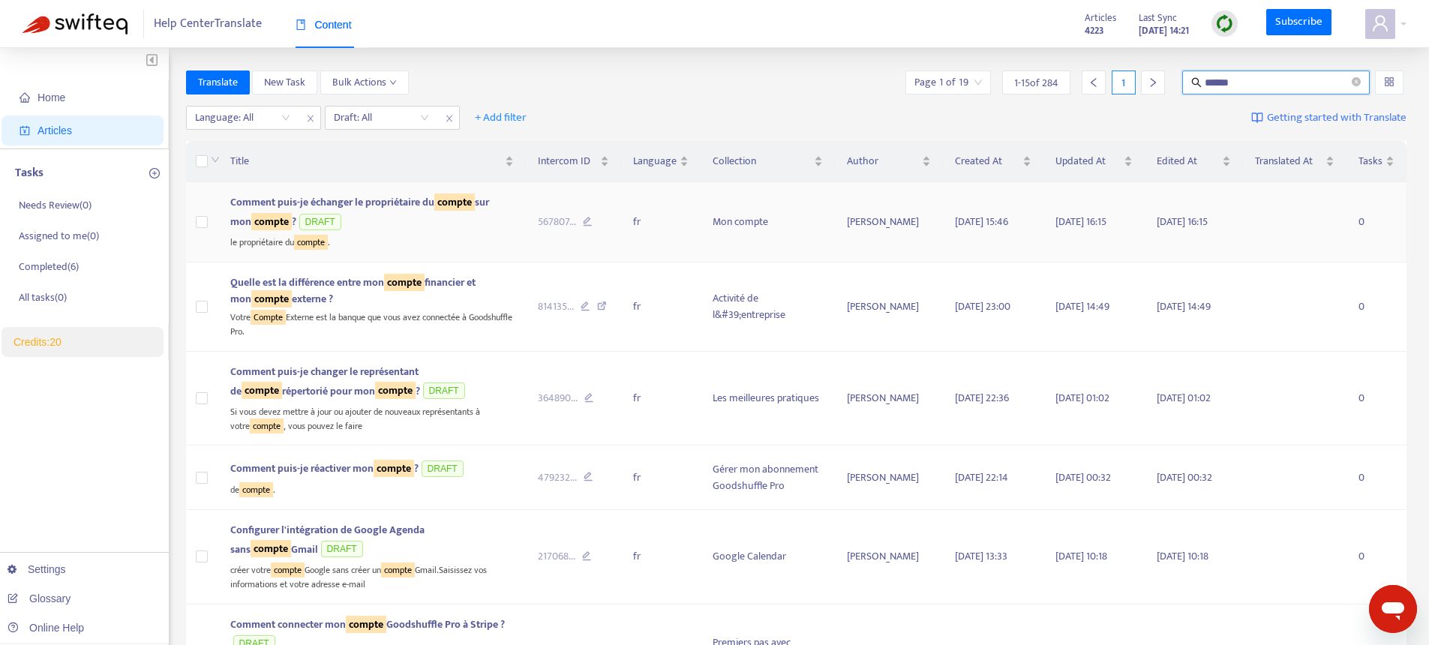
click at [401, 225] on div "Comment puis-je échanger le propriétaire du compte sur mon compte ? DRAFT" at bounding box center [372, 213] width 284 height 39
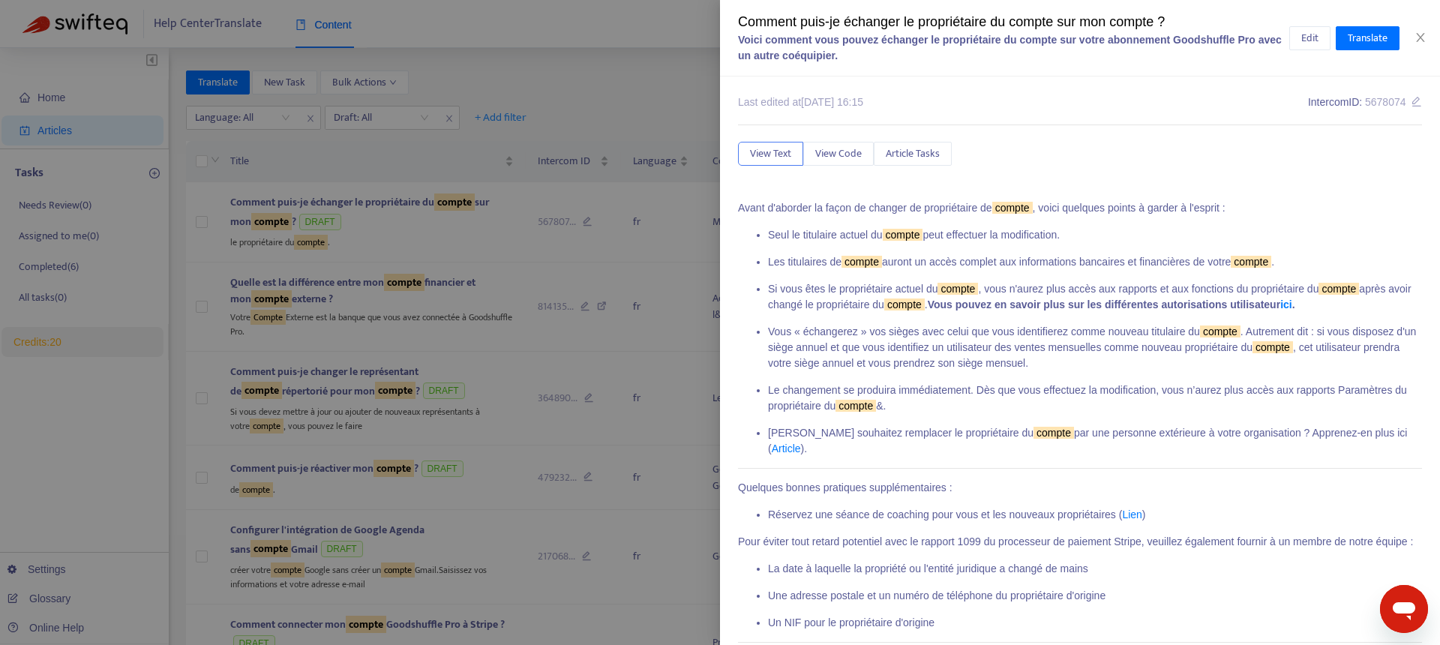
click at [959, 23] on div "Comment puis-je échanger le propriétaire du compte sur mon compte ?" at bounding box center [1013, 22] width 551 height 20
drag, startPoint x: 959, startPoint y: 23, endPoint x: 1032, endPoint y: 21, distance: 72.8
click at [1032, 21] on div "Comment puis-je échanger le propriétaire du compte sur mon compte ?" at bounding box center [1013, 22] width 551 height 20
copy div "propriétaire du compte"
click at [494, 128] on div at bounding box center [720, 322] width 1440 height 645
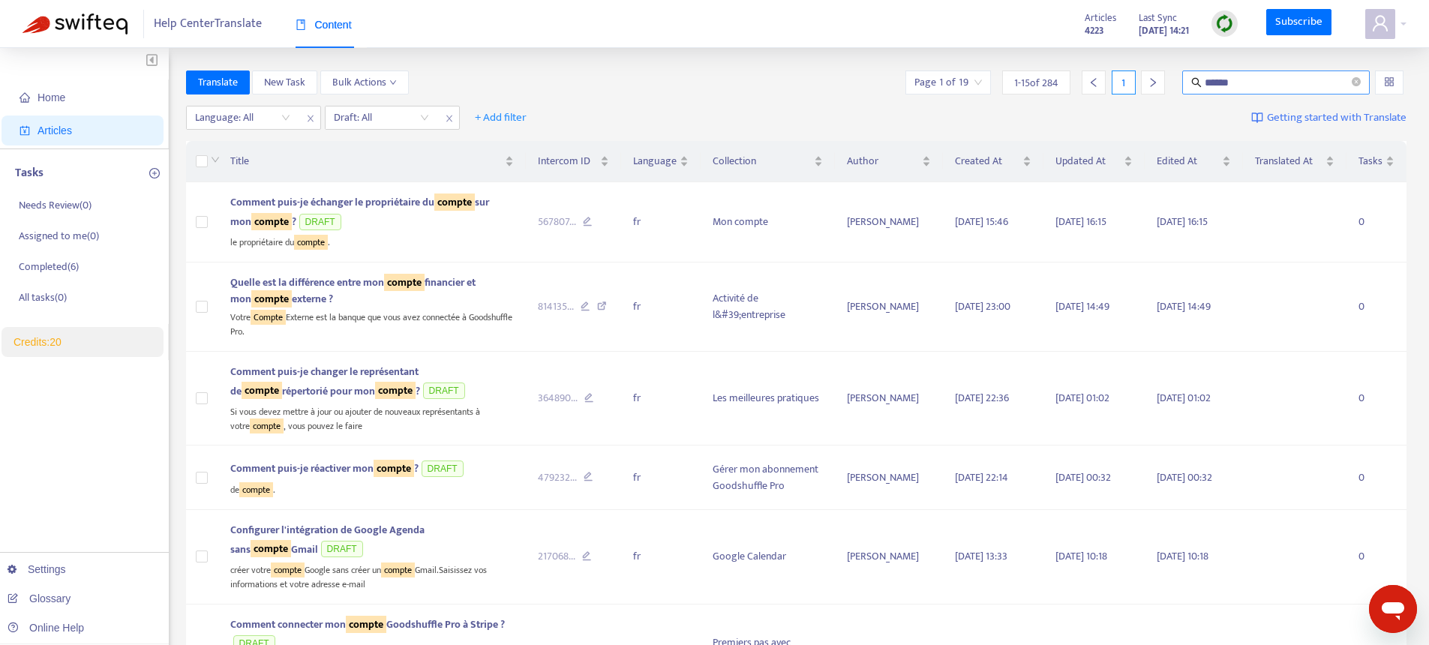
click at [1279, 86] on input "******" at bounding box center [1277, 82] width 144 height 17
paste input "**********"
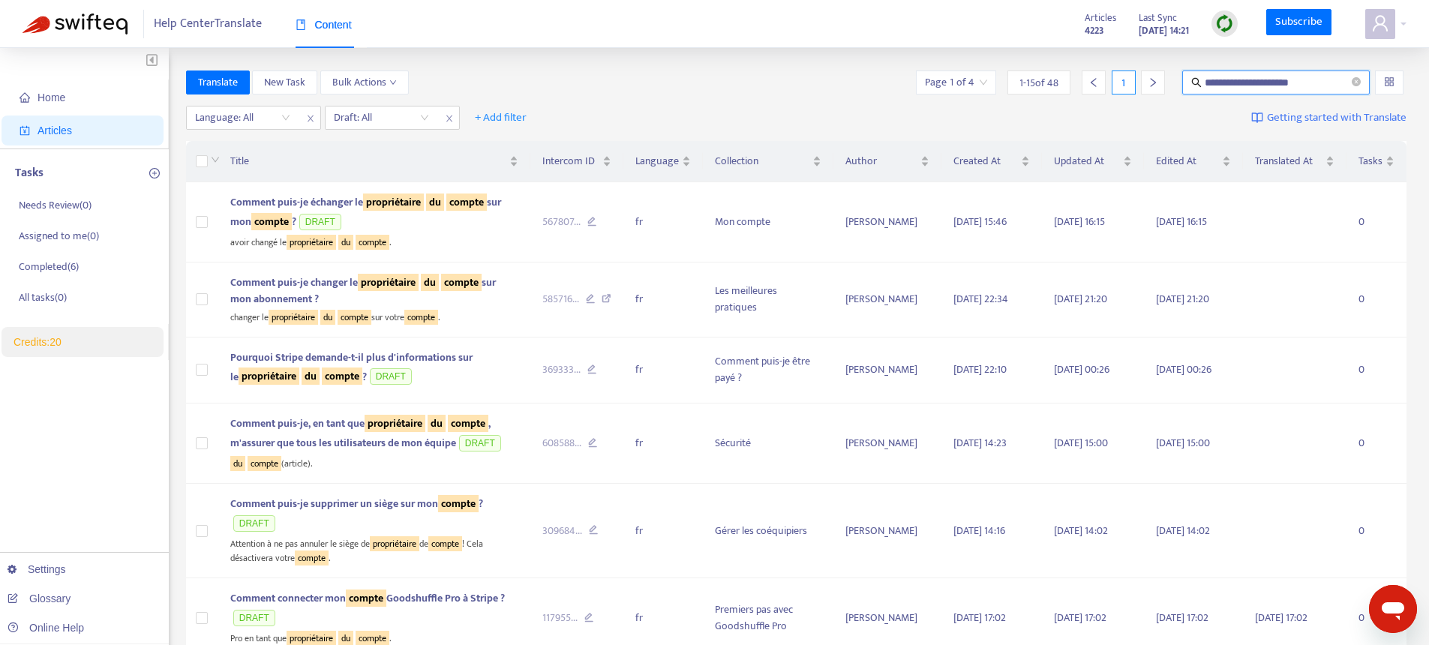
click at [1229, 78] on input "**********" at bounding box center [1277, 82] width 144 height 17
paste input "**********"
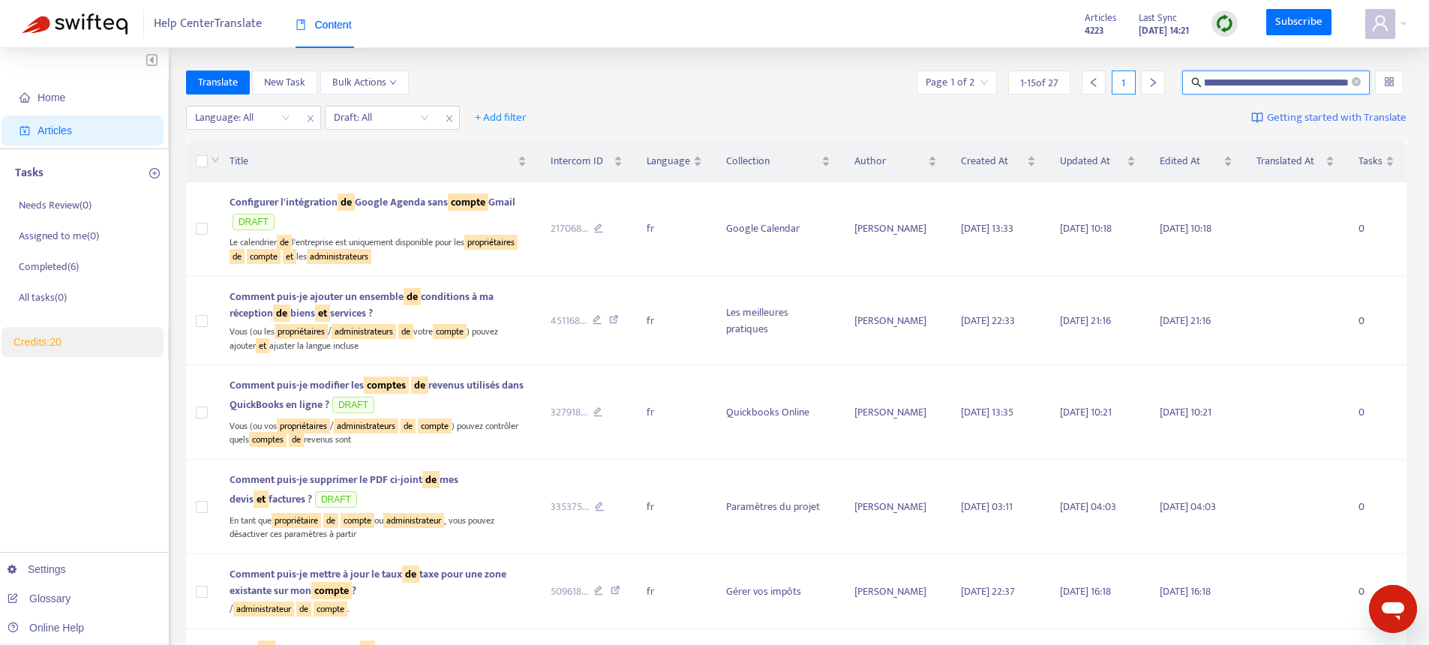
click at [1241, 80] on input "**********" at bounding box center [1277, 82] width 144 height 17
type input "**********"
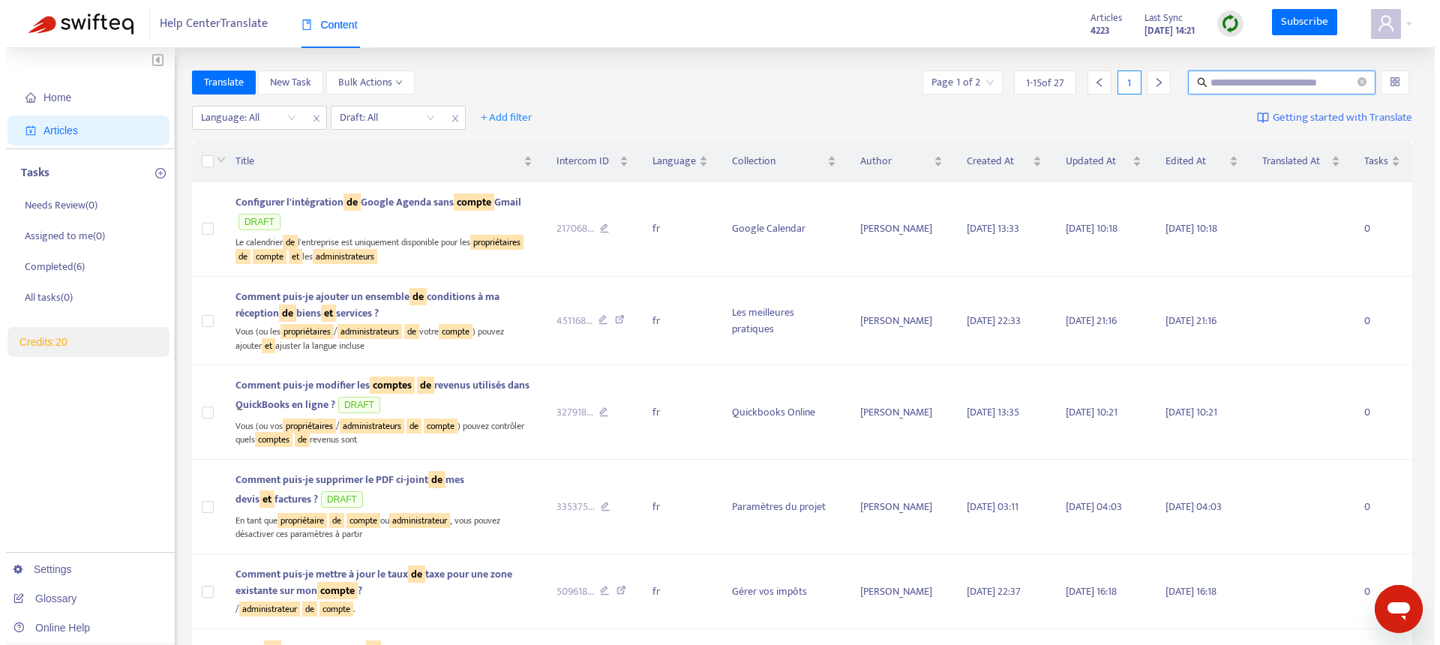
scroll to position [0, 0]
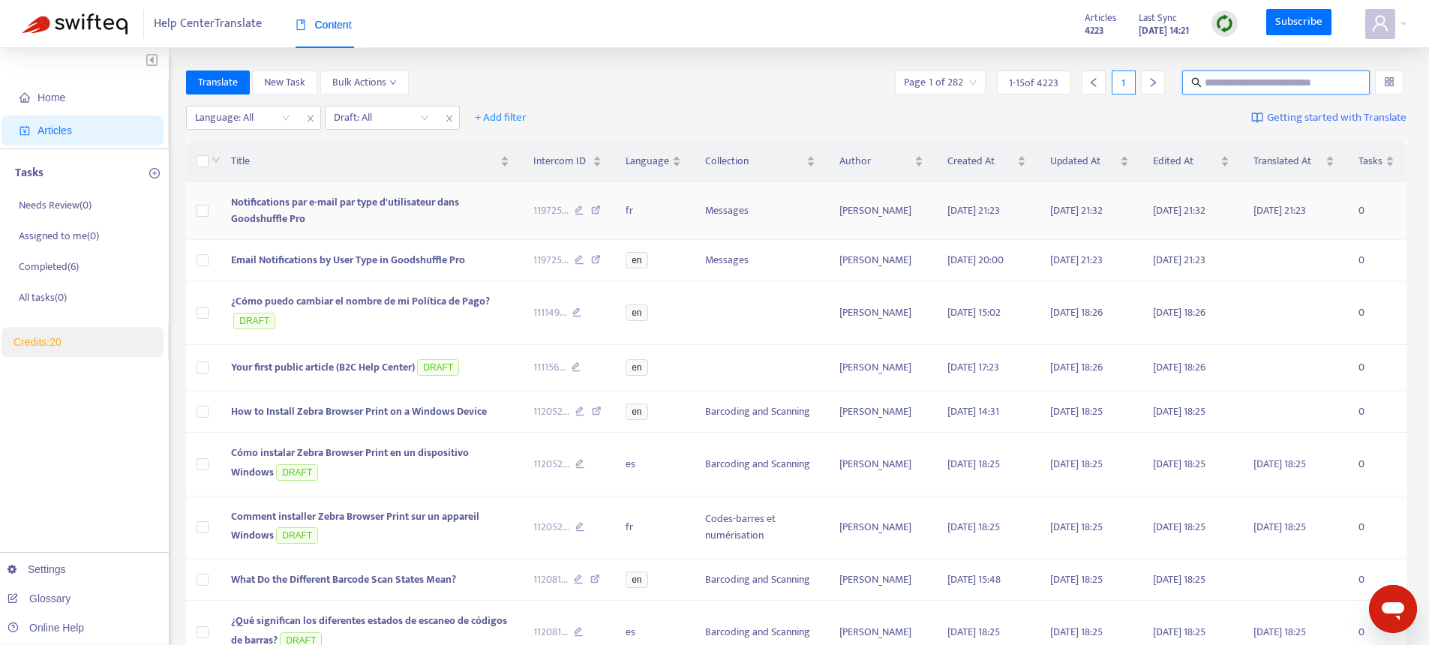
click at [357, 215] on td "Notifications par e-mail par type d'utilisateur dans Goodshuffle Pro" at bounding box center [370, 211] width 302 height 58
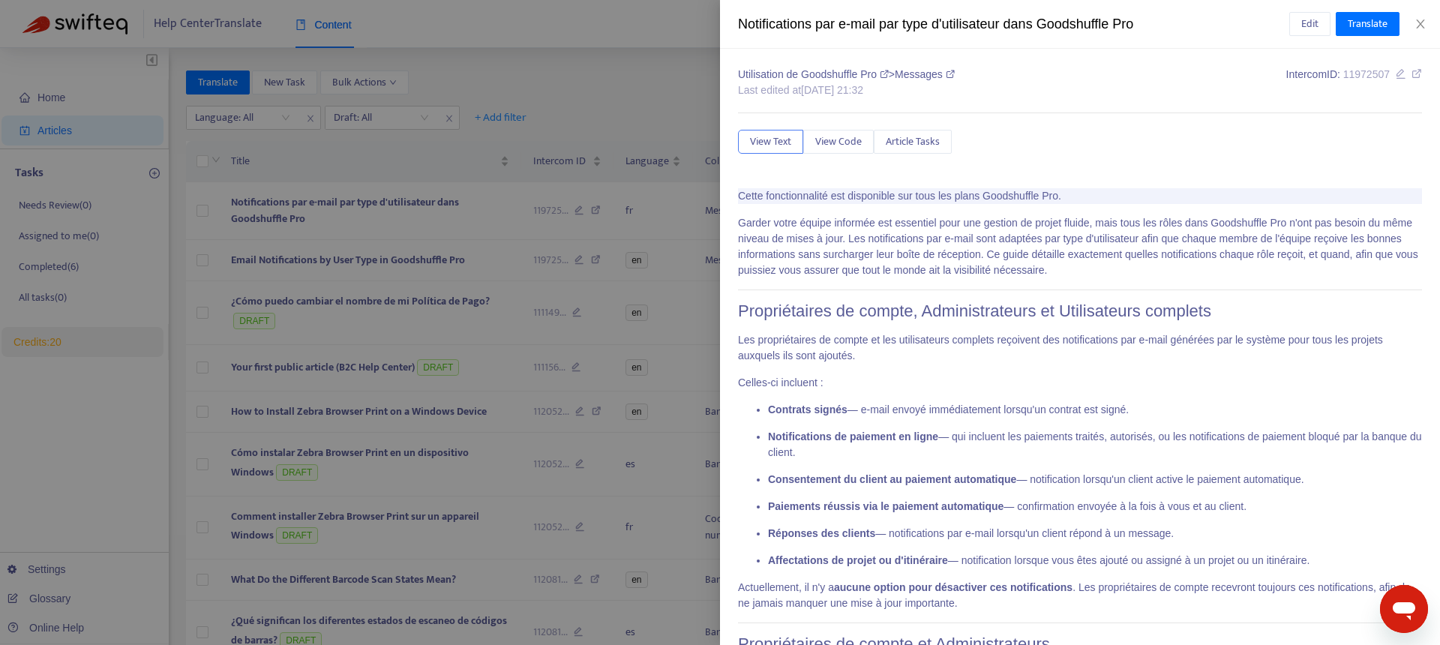
click at [423, 313] on div at bounding box center [720, 322] width 1440 height 645
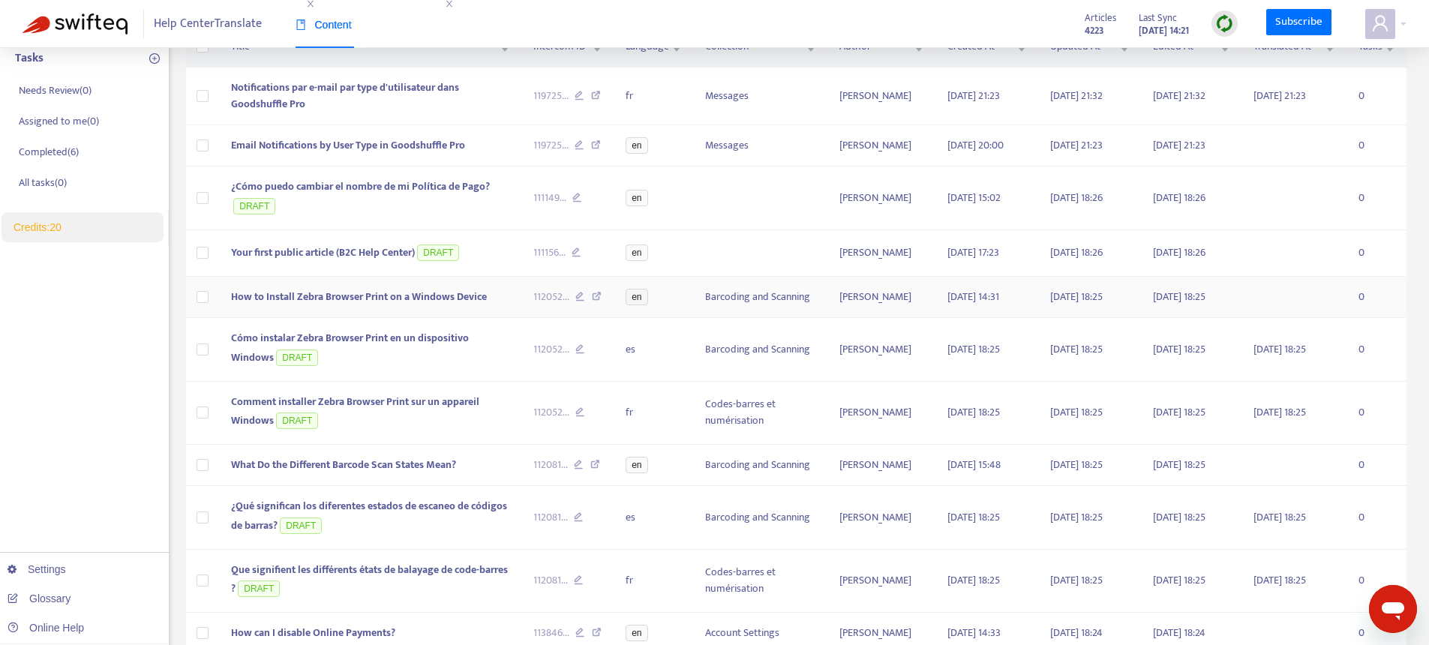
scroll to position [118, 0]
click at [401, 457] on span "What Do the Different Barcode Scan States Mean?" at bounding box center [343, 461] width 225 height 17
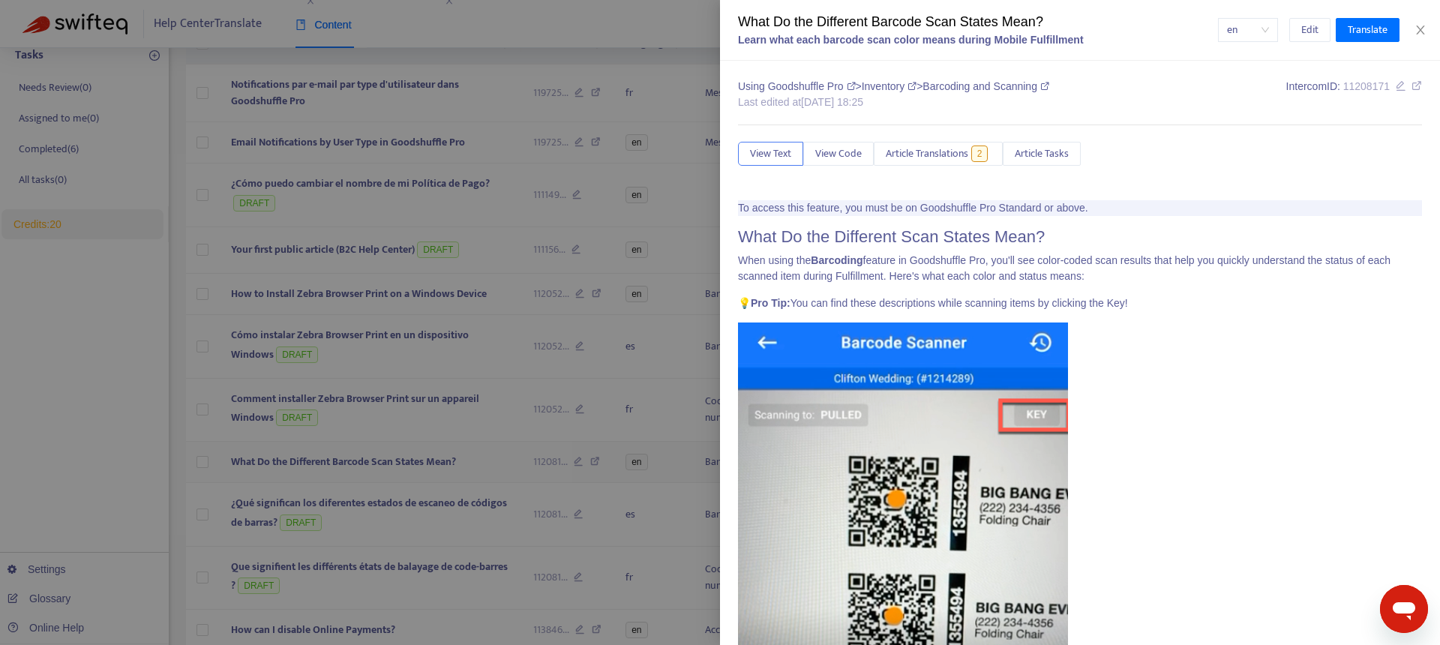
click at [401, 457] on div at bounding box center [720, 322] width 1440 height 645
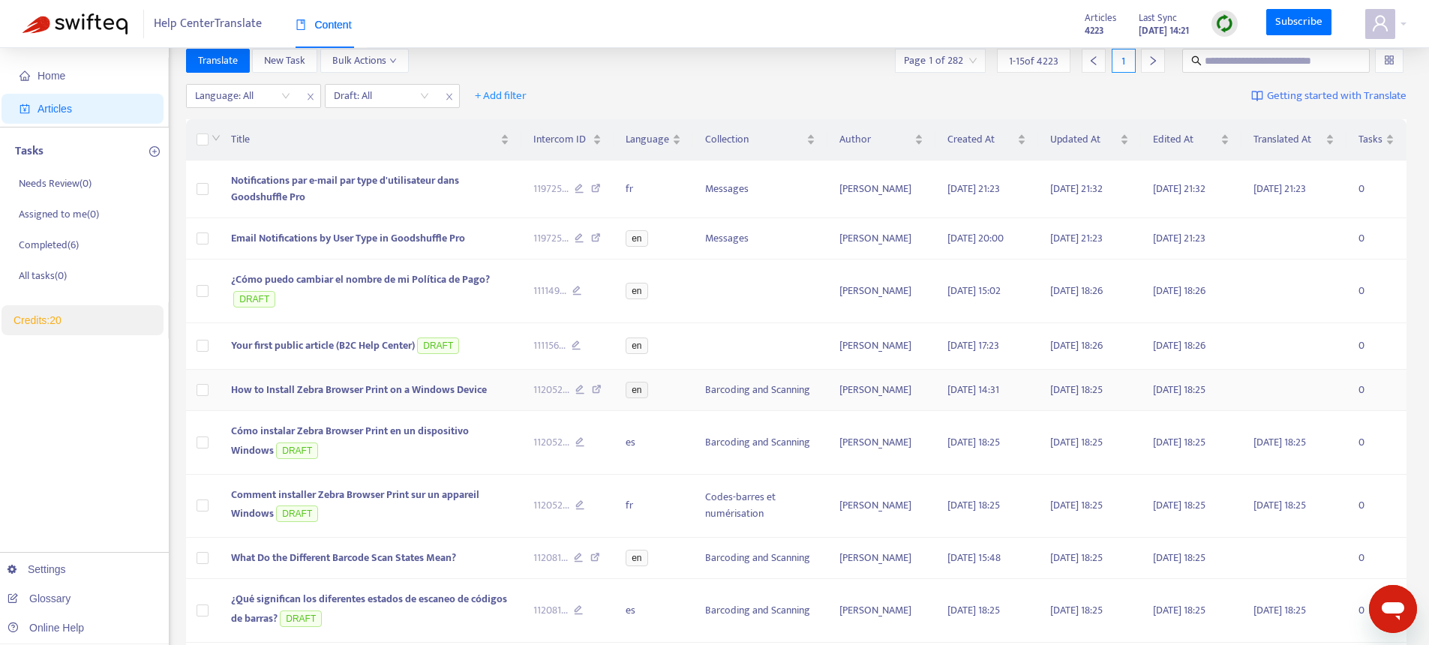
scroll to position [0, 0]
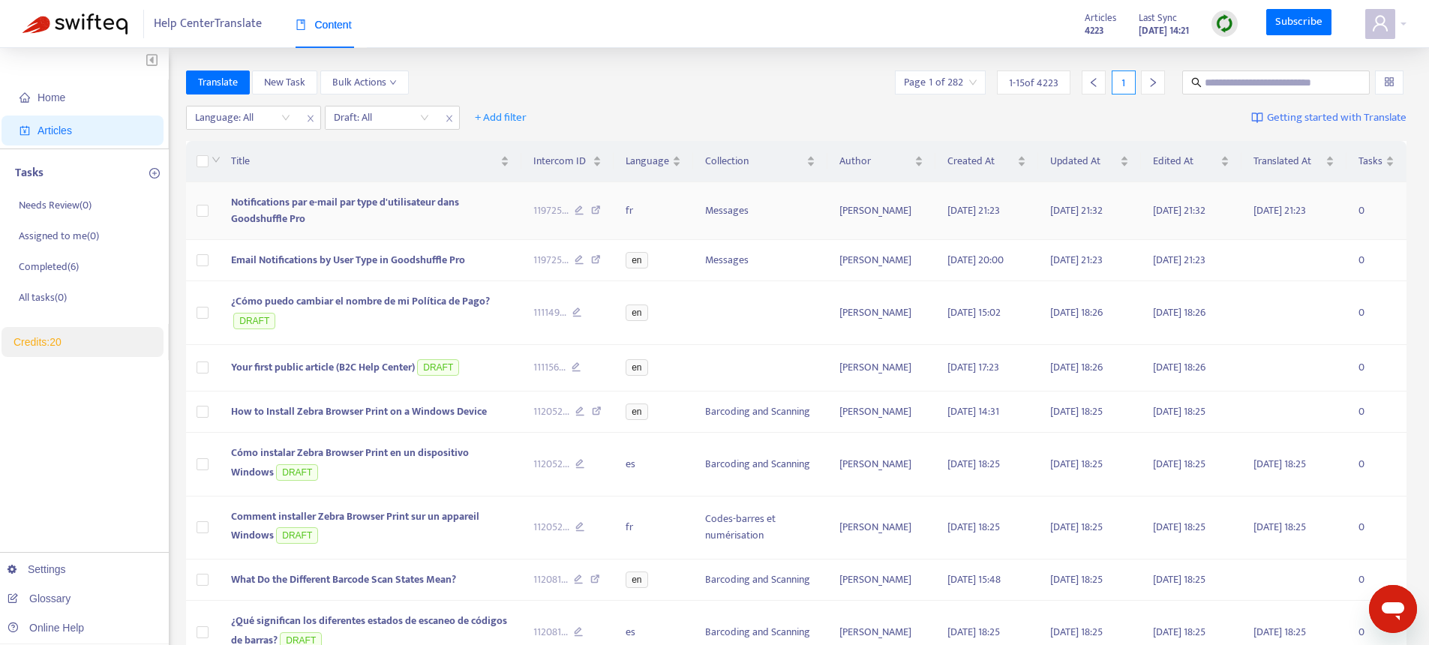
click at [391, 219] on td "Notifications par e-mail par type d'utilisateur dans Goodshuffle Pro" at bounding box center [370, 211] width 302 height 58
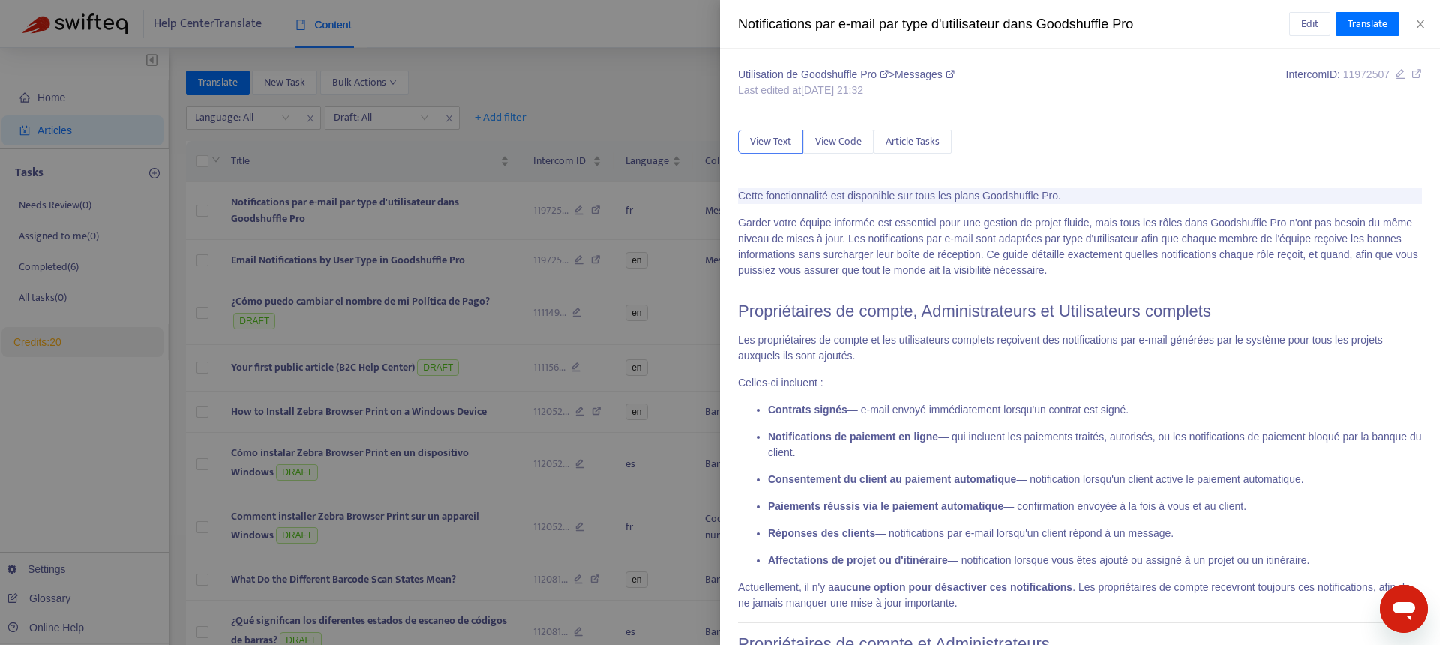
click at [503, 136] on div at bounding box center [720, 322] width 1440 height 645
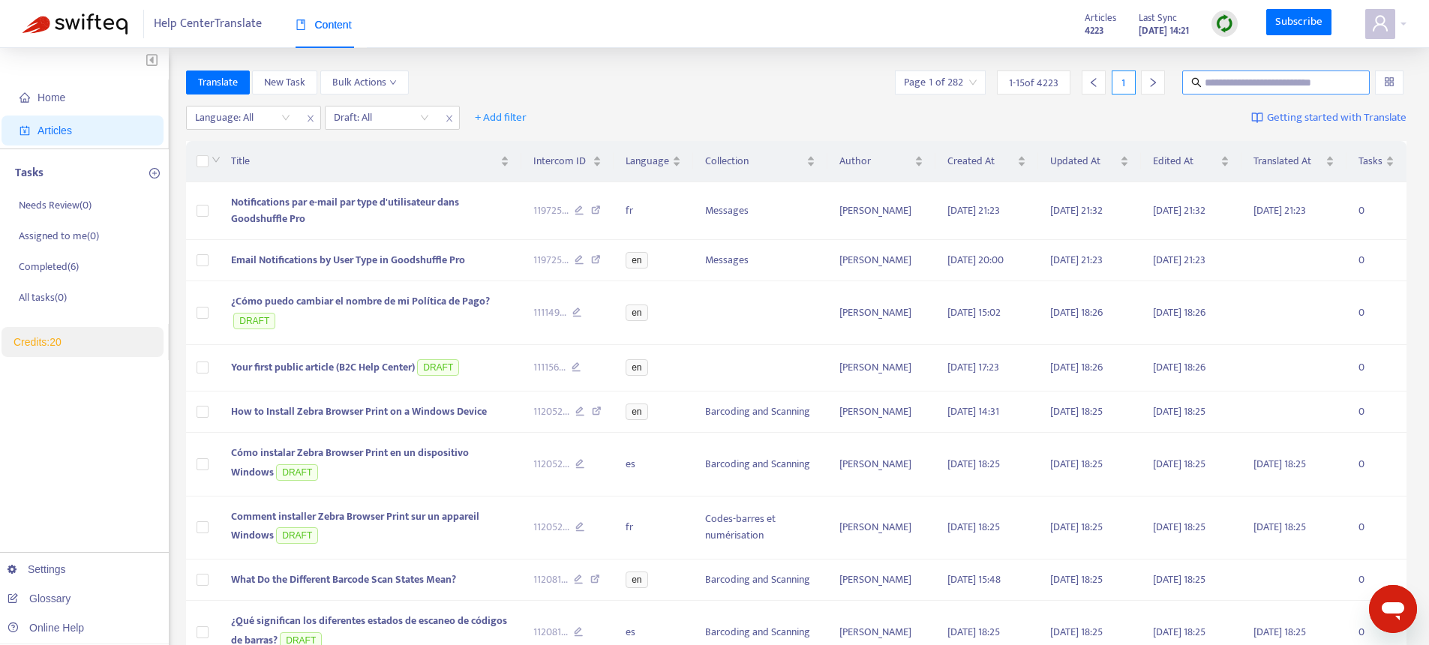
click at [1250, 84] on input "text" at bounding box center [1277, 82] width 144 height 17
paste input "**********"
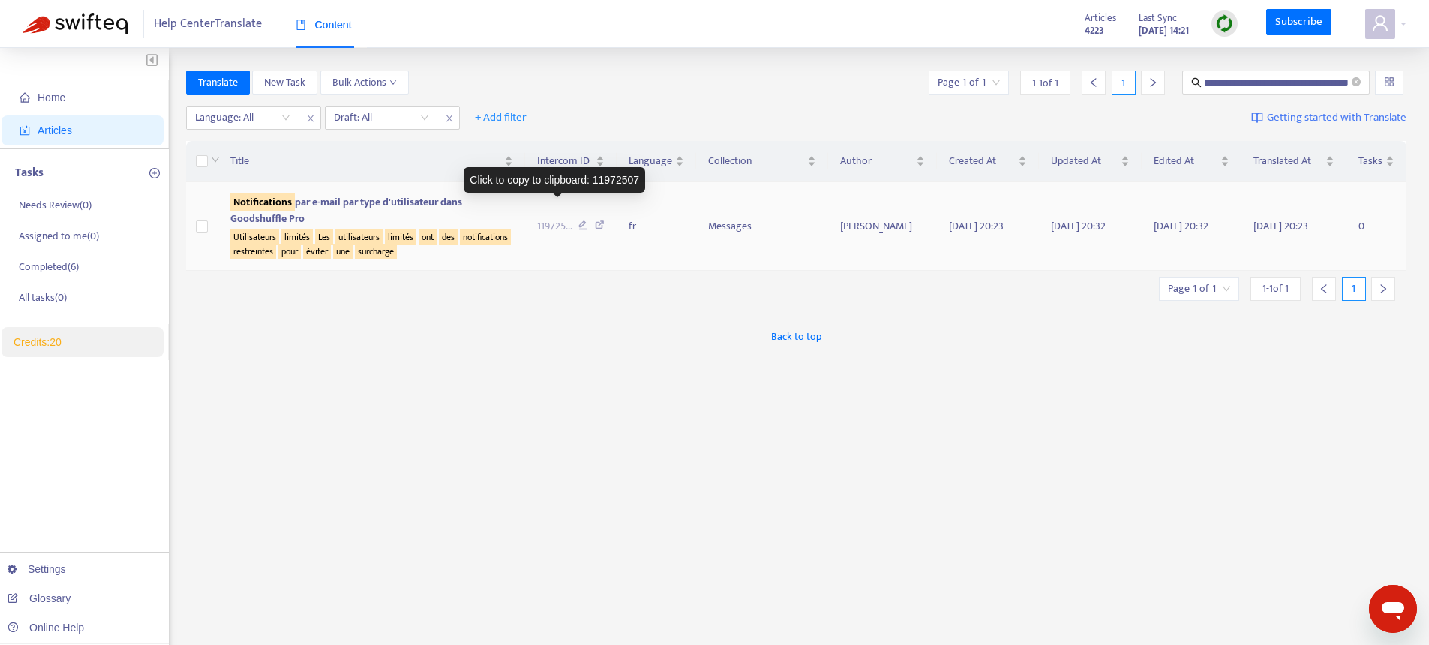
click at [553, 220] on span "119725 ..." at bounding box center [554, 226] width 35 height 17
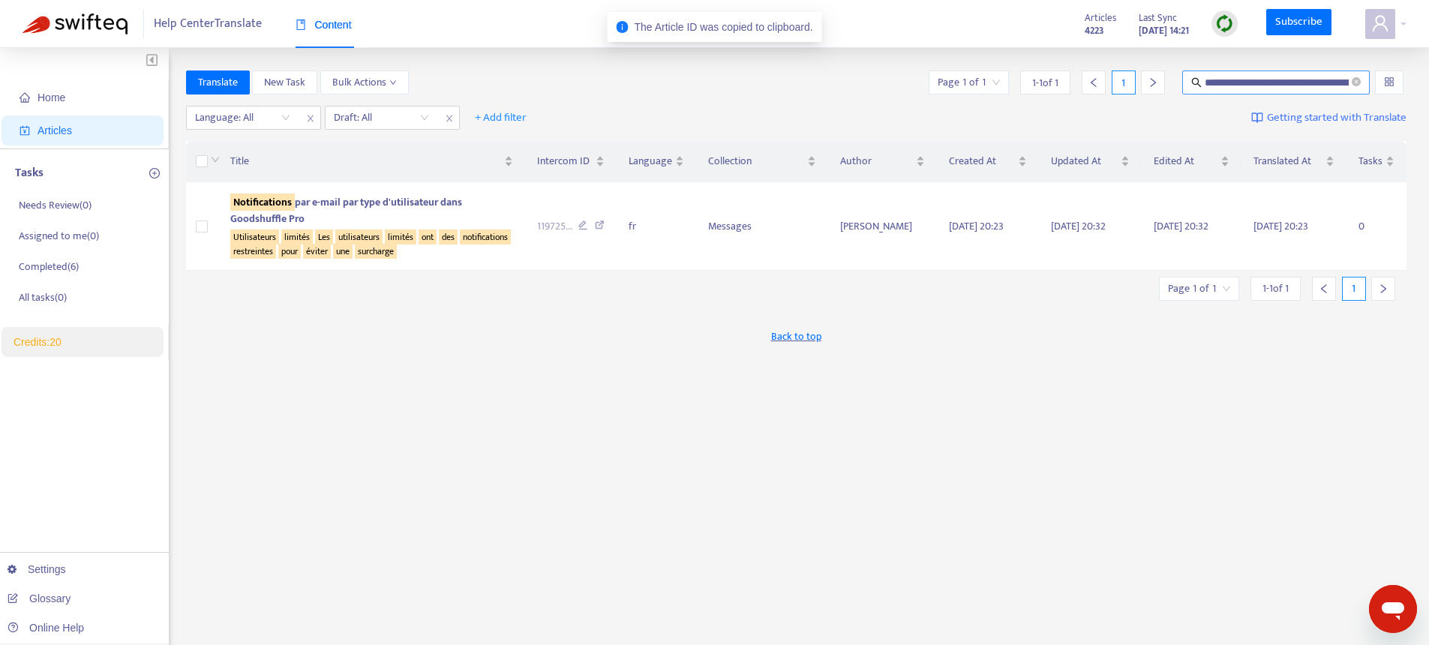
click at [1292, 77] on input "**********" at bounding box center [1277, 82] width 144 height 17
paste input "text"
type input "********"
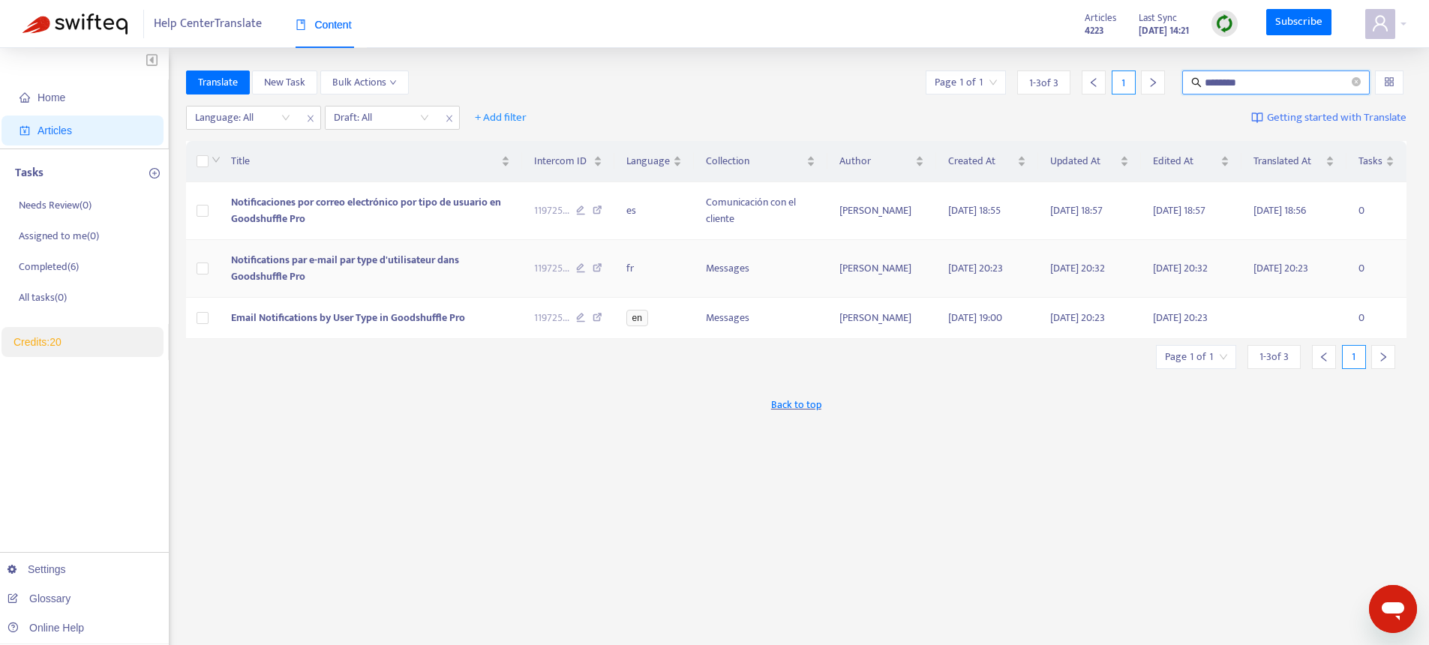
click at [395, 284] on td "Notifications par e-mail par type d'utilisateur dans Goodshuffle Pro" at bounding box center [371, 269] width 304 height 58
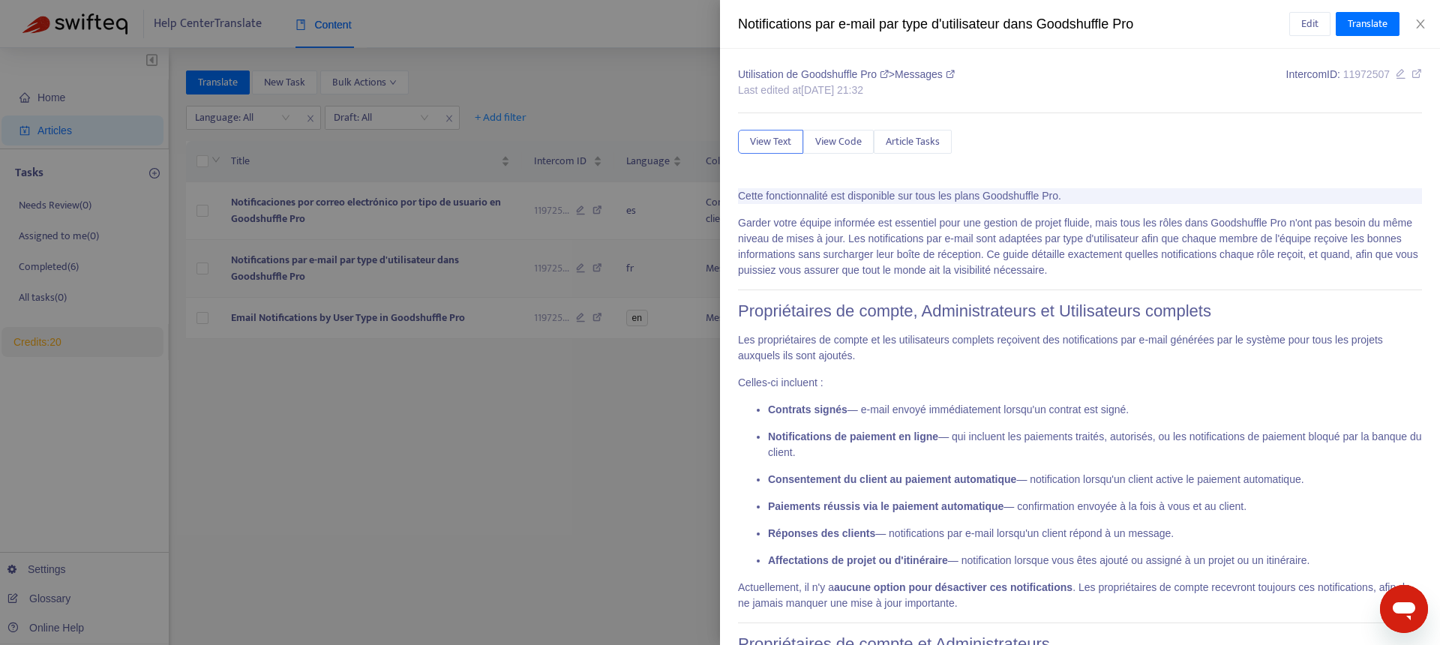
click at [395, 284] on div at bounding box center [720, 322] width 1440 height 645
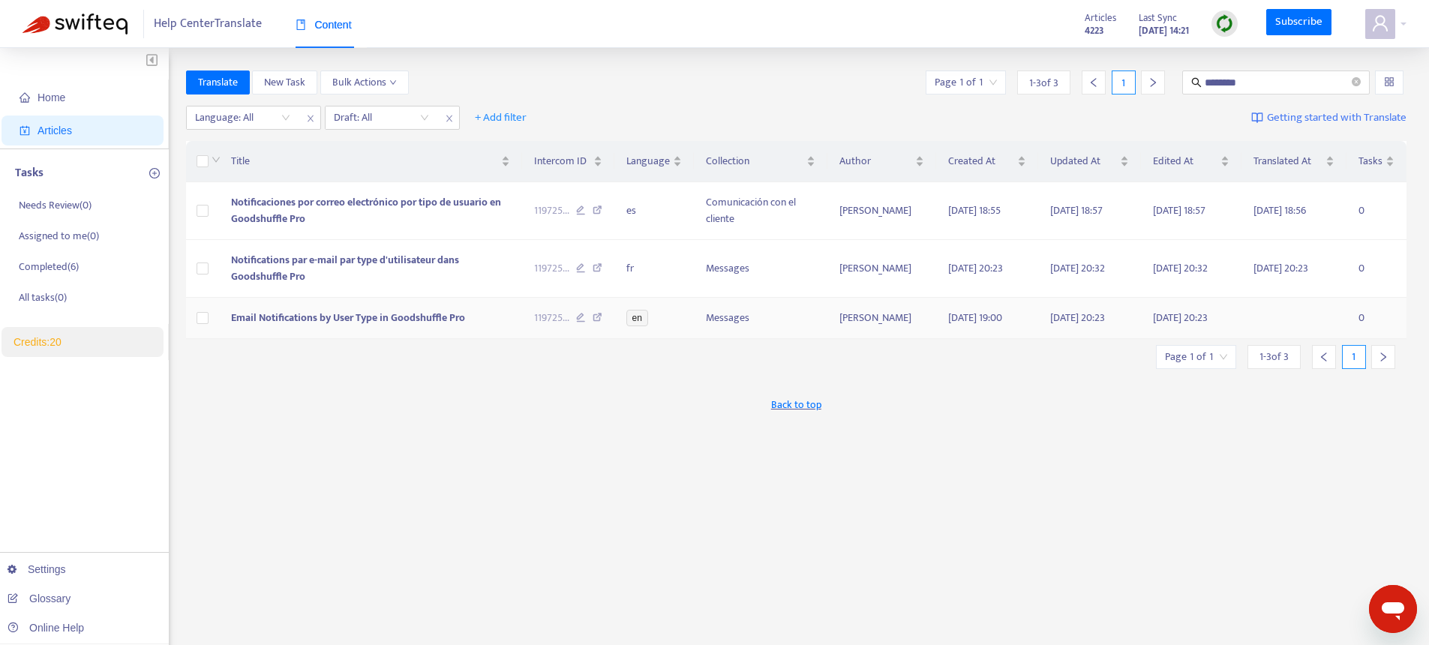
click at [384, 320] on span "Email Notifications by User Type in Goodshuffle Pro" at bounding box center [348, 317] width 234 height 17
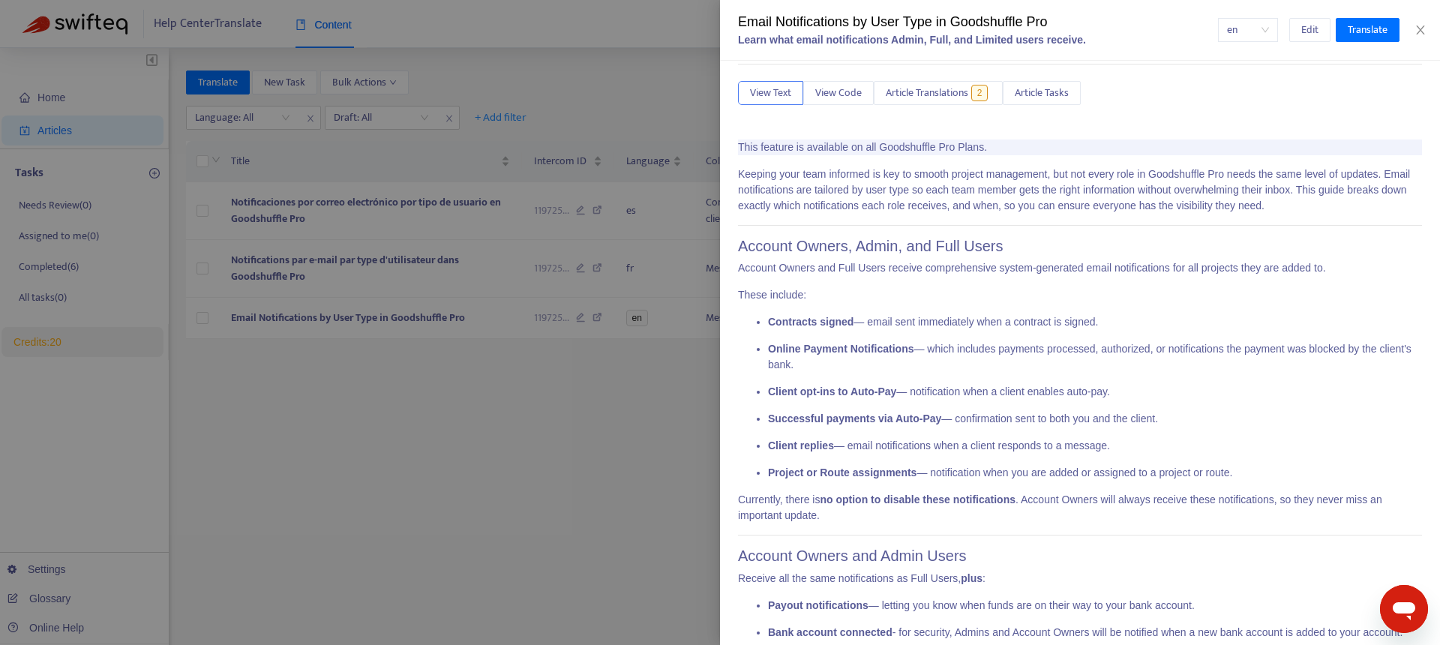
scroll to position [34, 0]
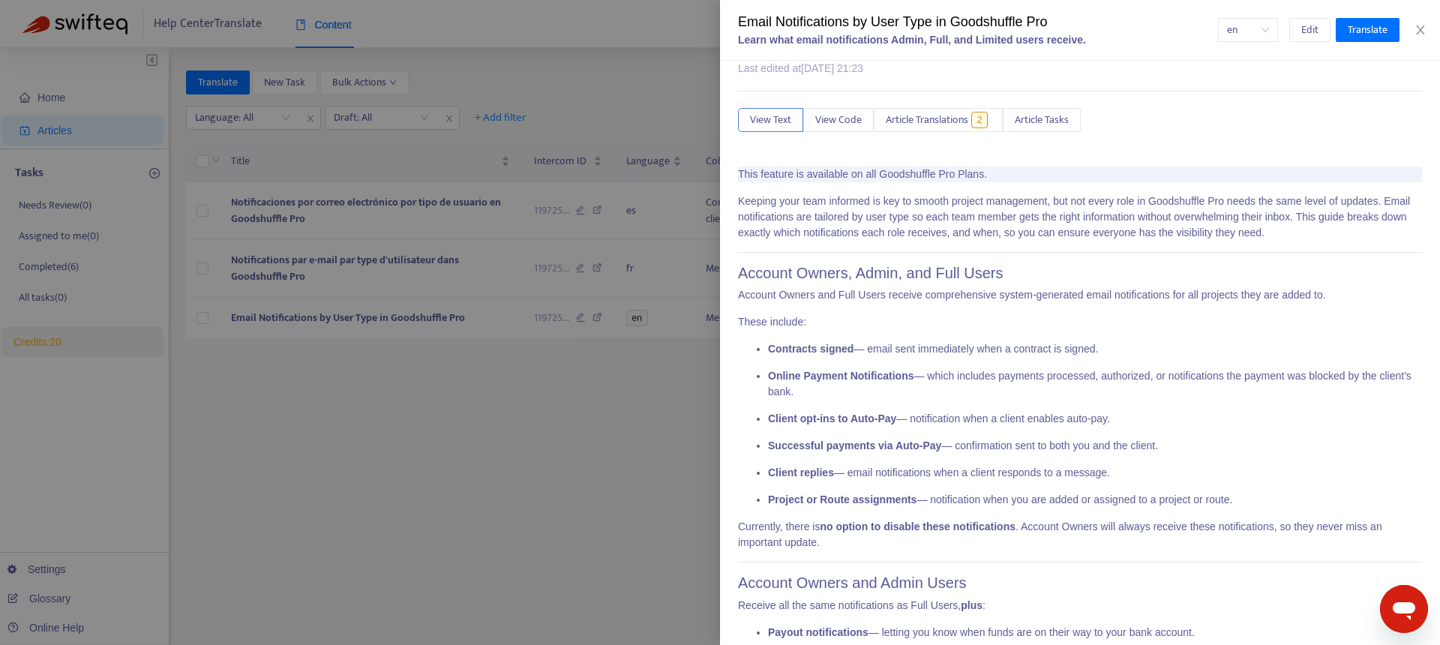
click at [425, 443] on div at bounding box center [720, 322] width 1440 height 645
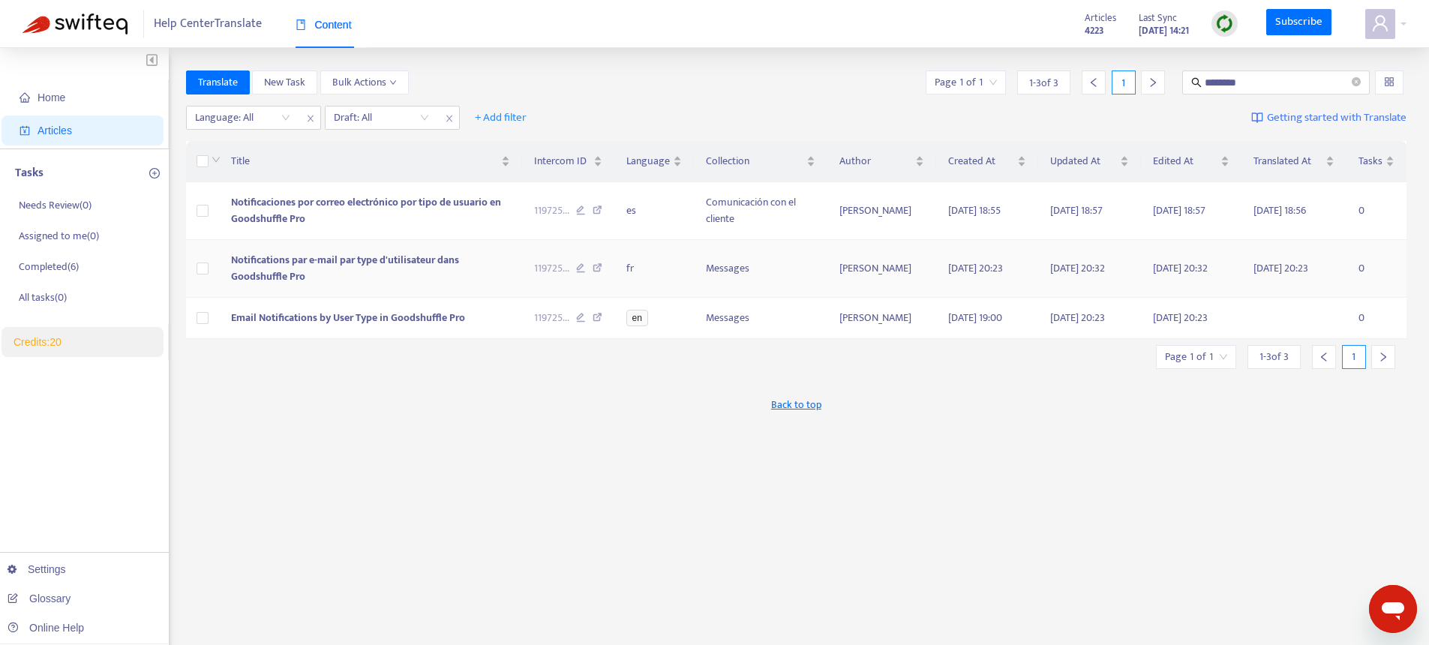
click at [335, 269] on td "Notifications par e-mail par type d'utilisateur dans Goodshuffle Pro" at bounding box center [371, 269] width 304 height 58
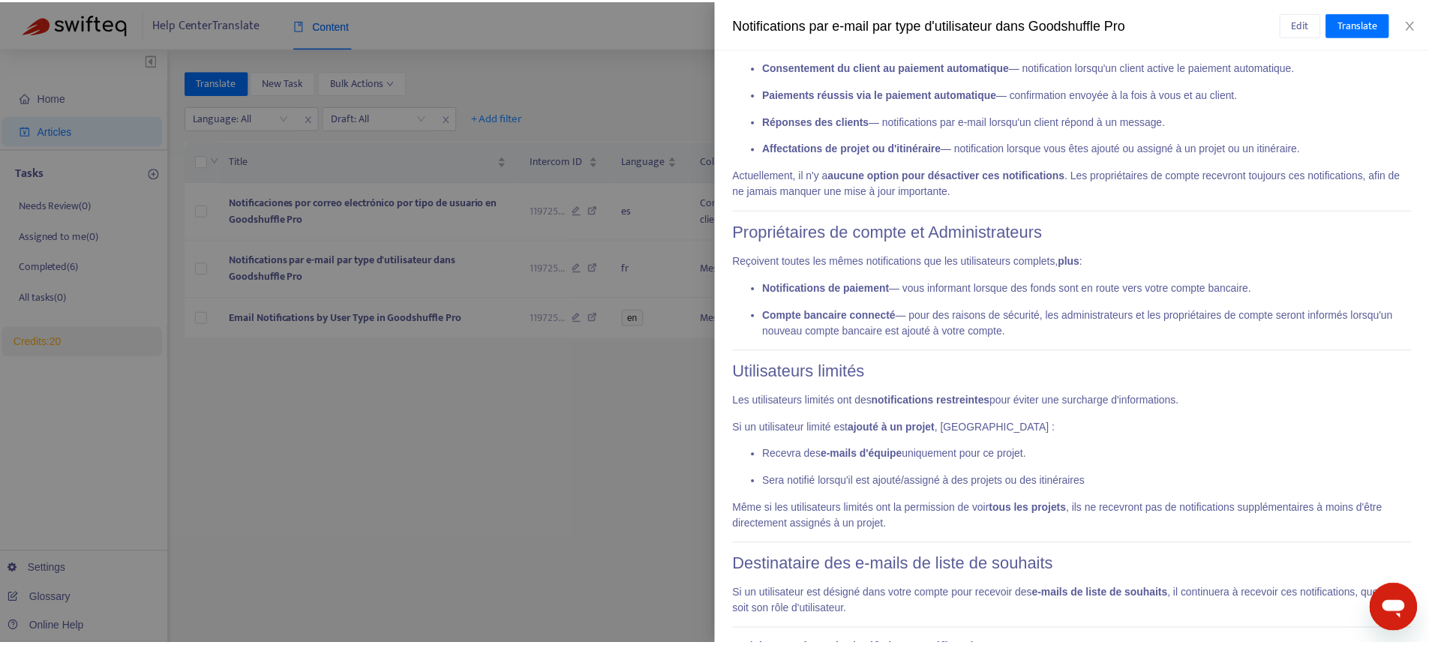
scroll to position [430, 0]
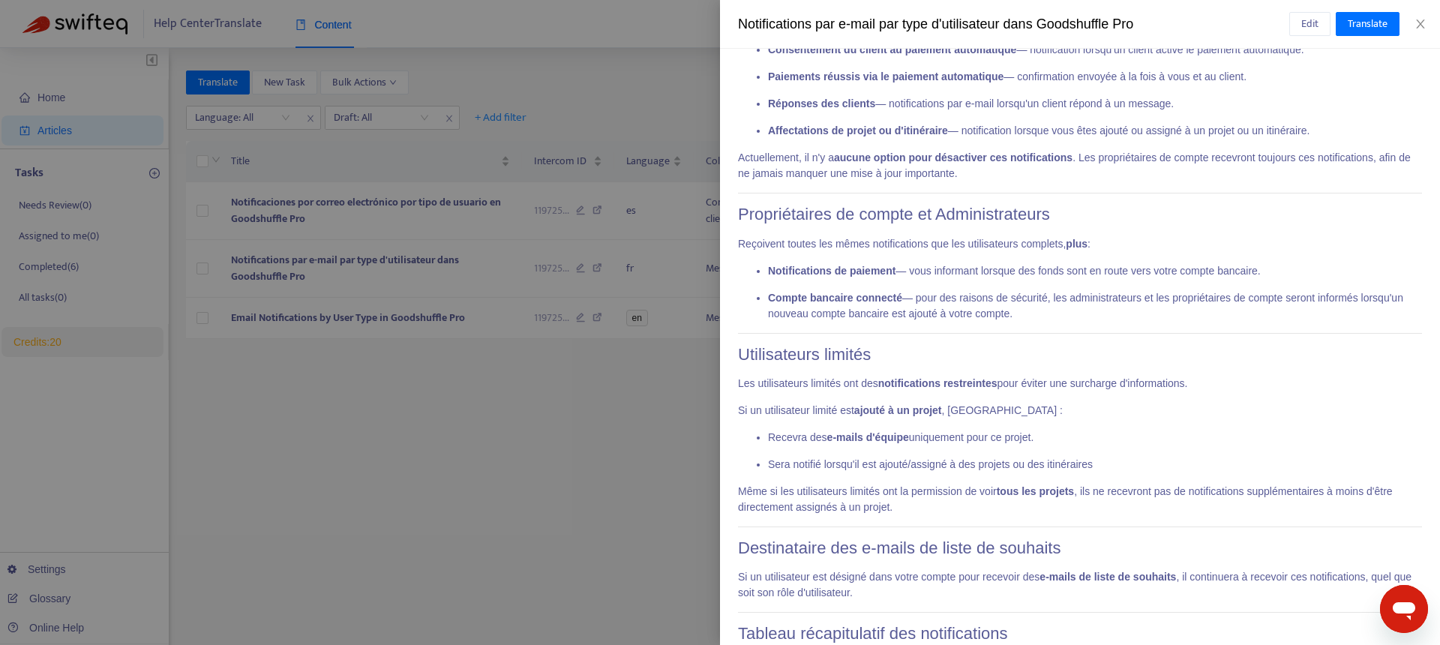
click at [372, 457] on div at bounding box center [720, 322] width 1440 height 645
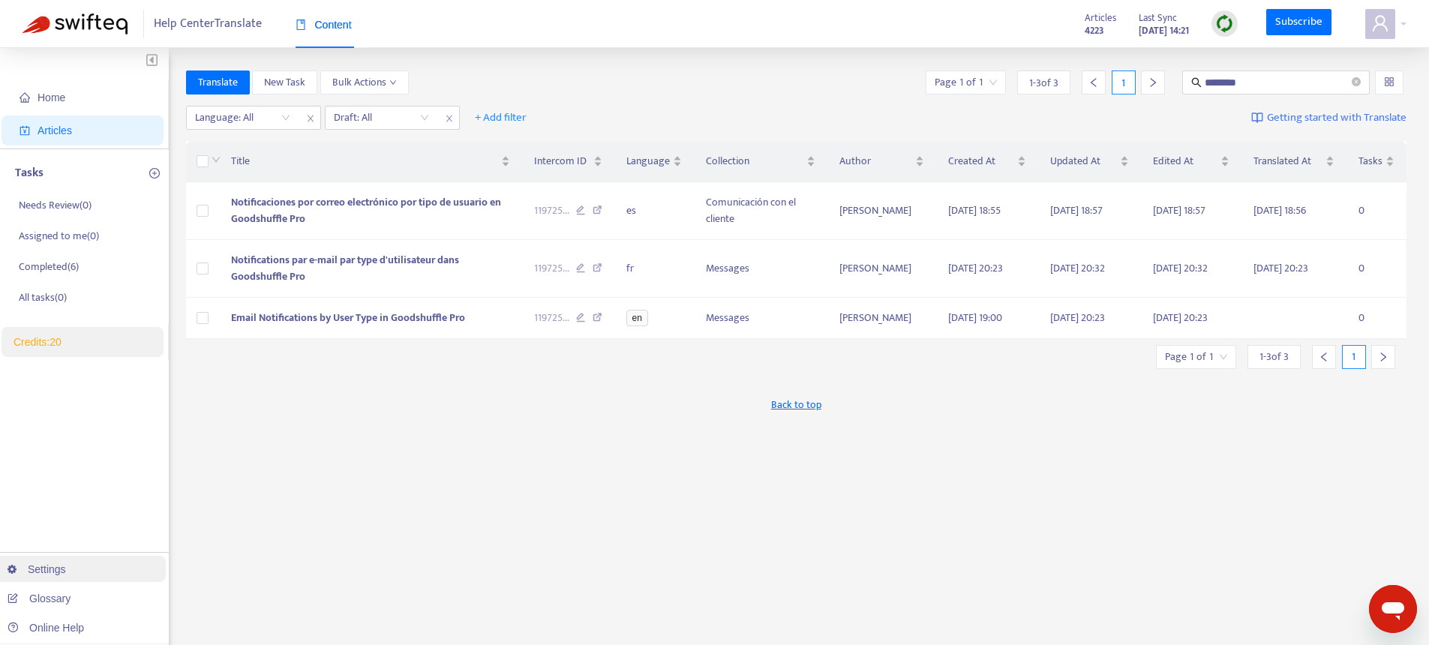
click at [64, 573] on link "Settings" at bounding box center [37, 569] width 59 height 12
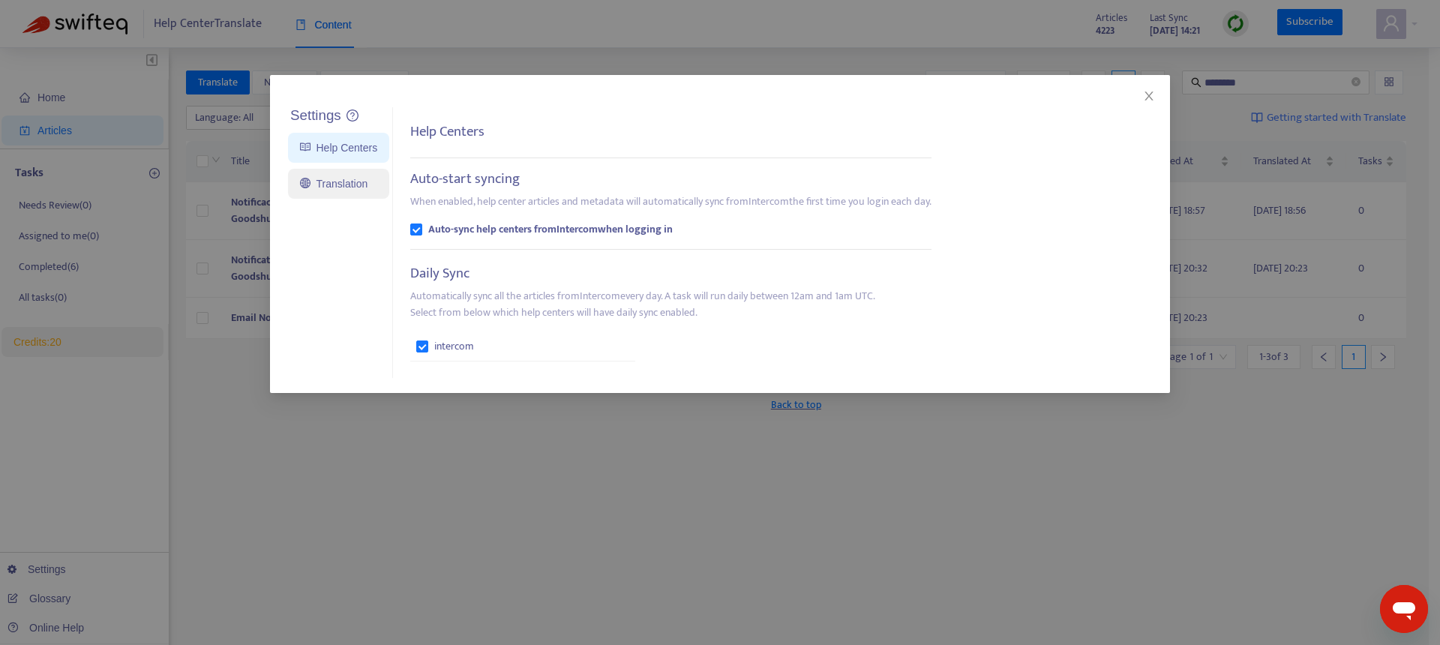
click at [332, 178] on link "Translation" at bounding box center [334, 184] width 68 height 12
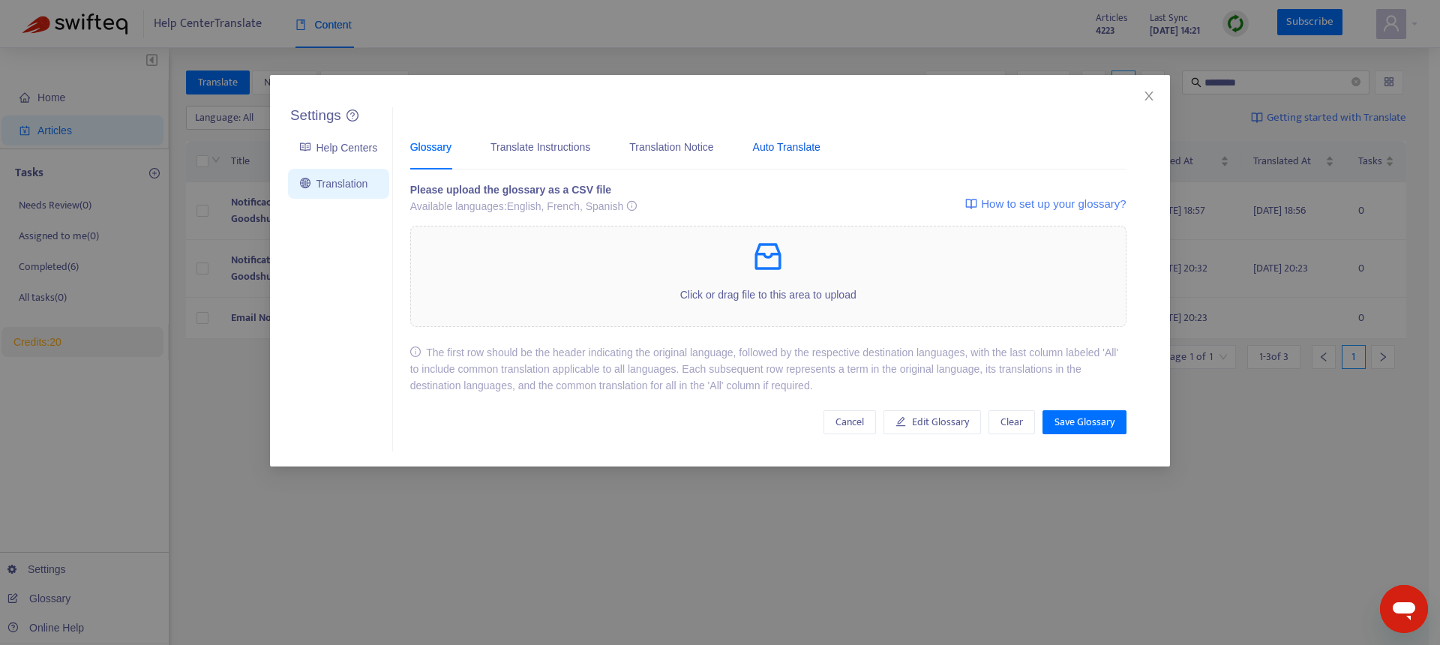
click at [805, 149] on div "Auto Translate" at bounding box center [787, 147] width 68 height 17
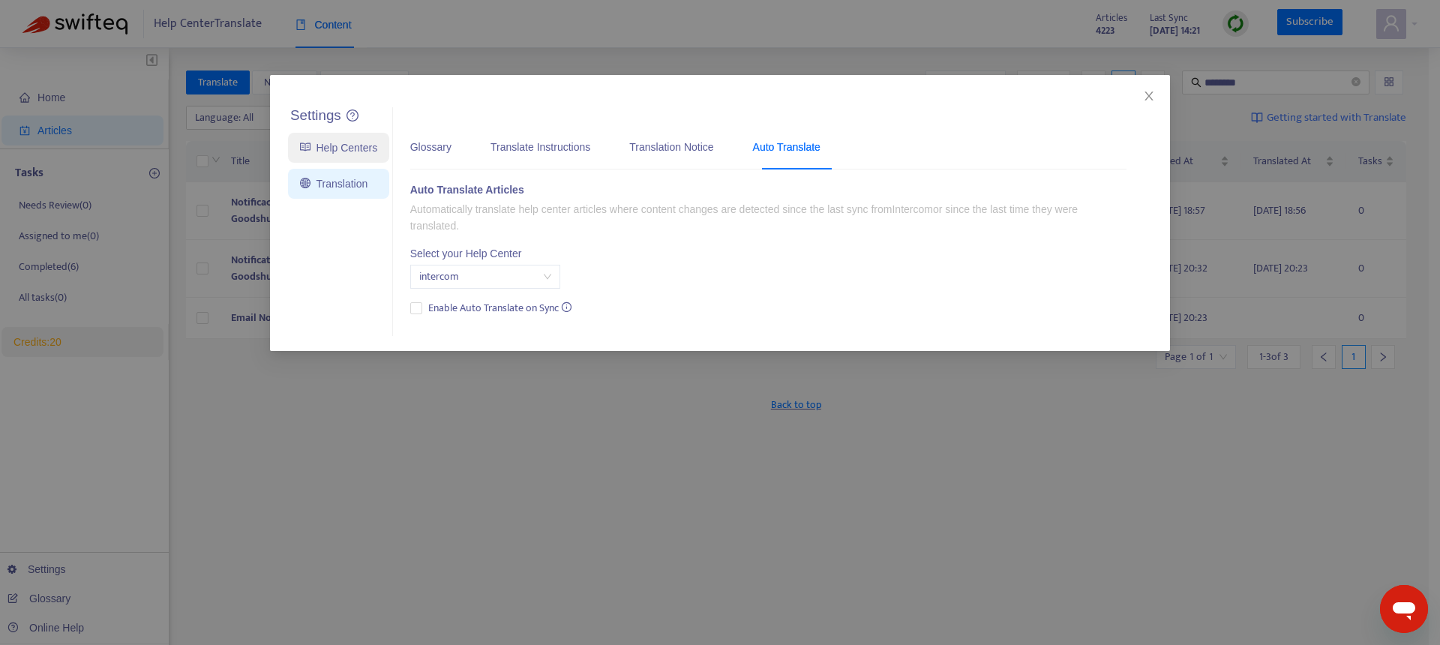
click at [335, 150] on link "Help Centers" at bounding box center [338, 148] width 77 height 12
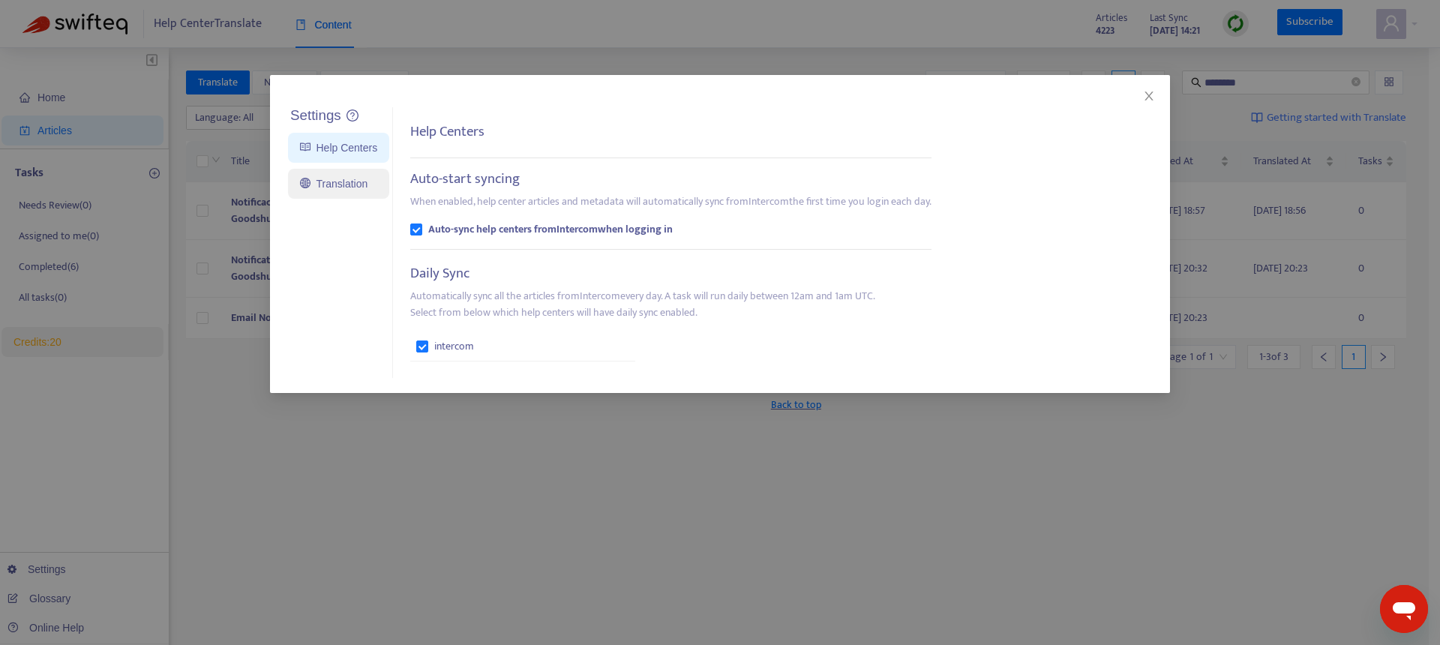
click at [318, 190] on link "Translation" at bounding box center [334, 184] width 68 height 12
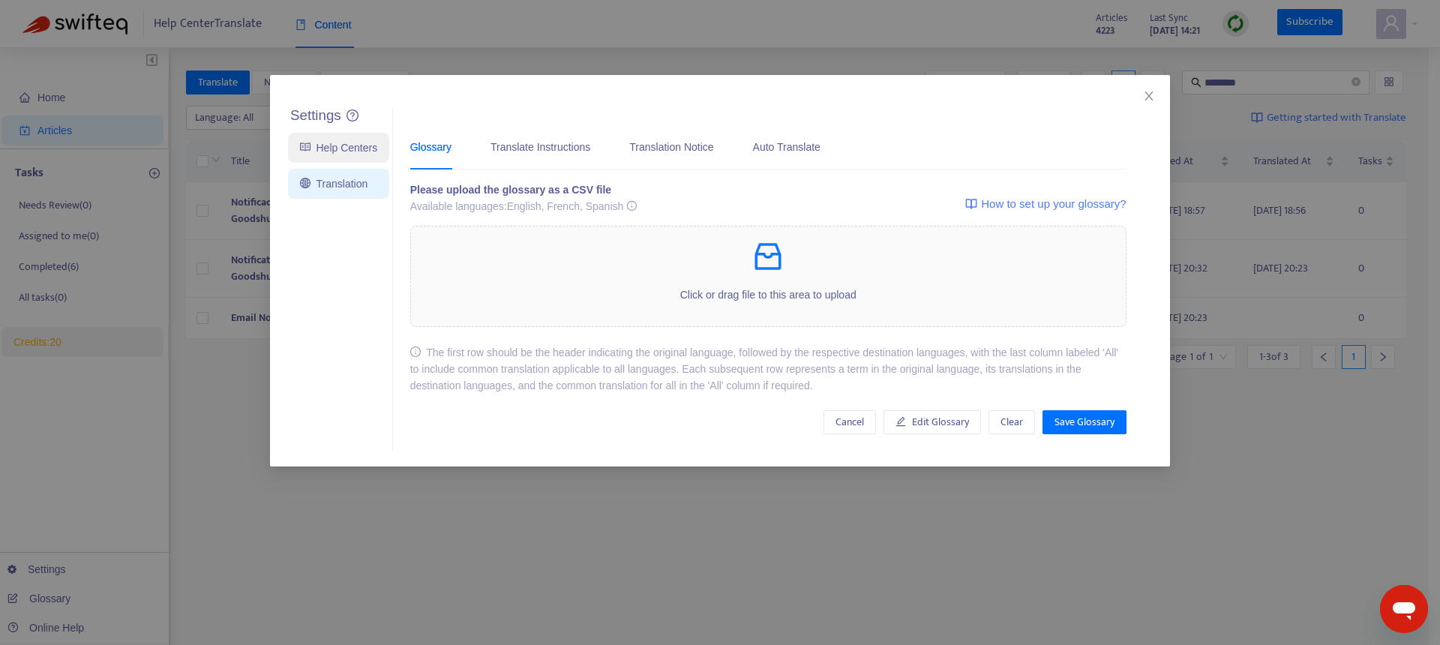
click at [335, 154] on link "Help Centers" at bounding box center [338, 148] width 77 height 12
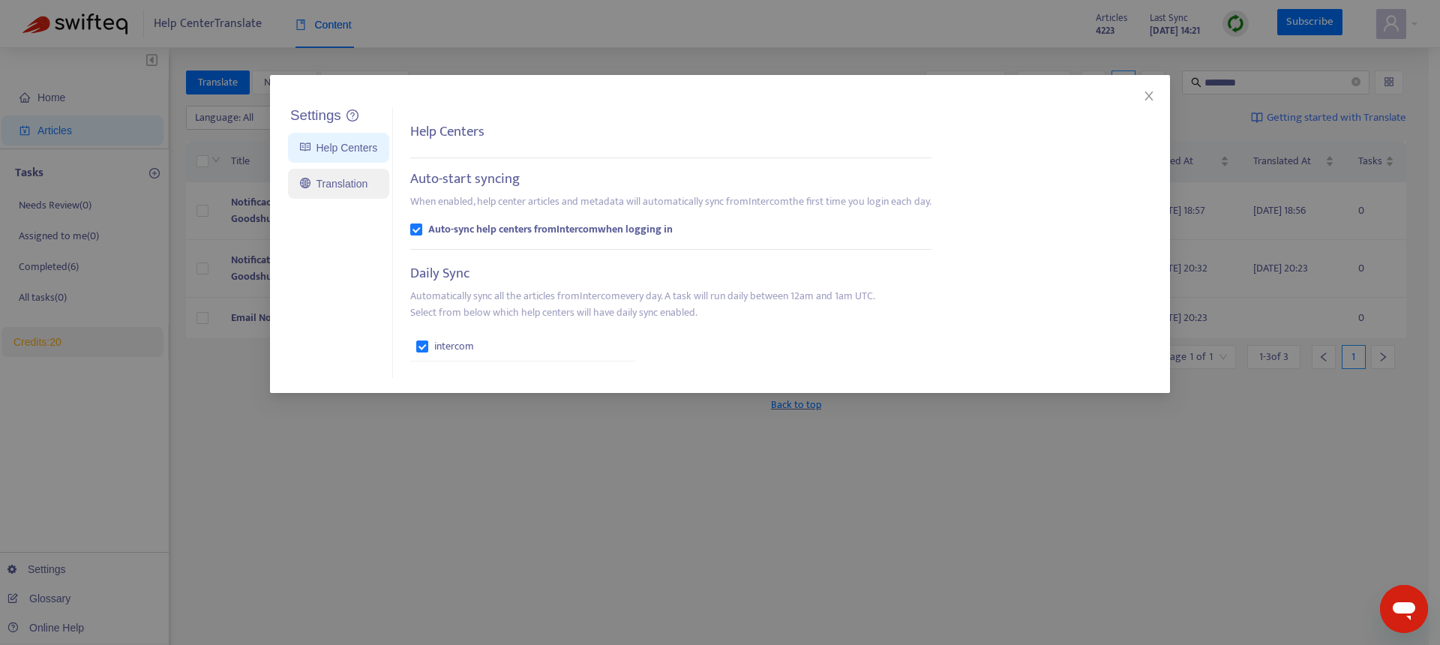
click at [331, 184] on link "Translation" at bounding box center [334, 184] width 68 height 12
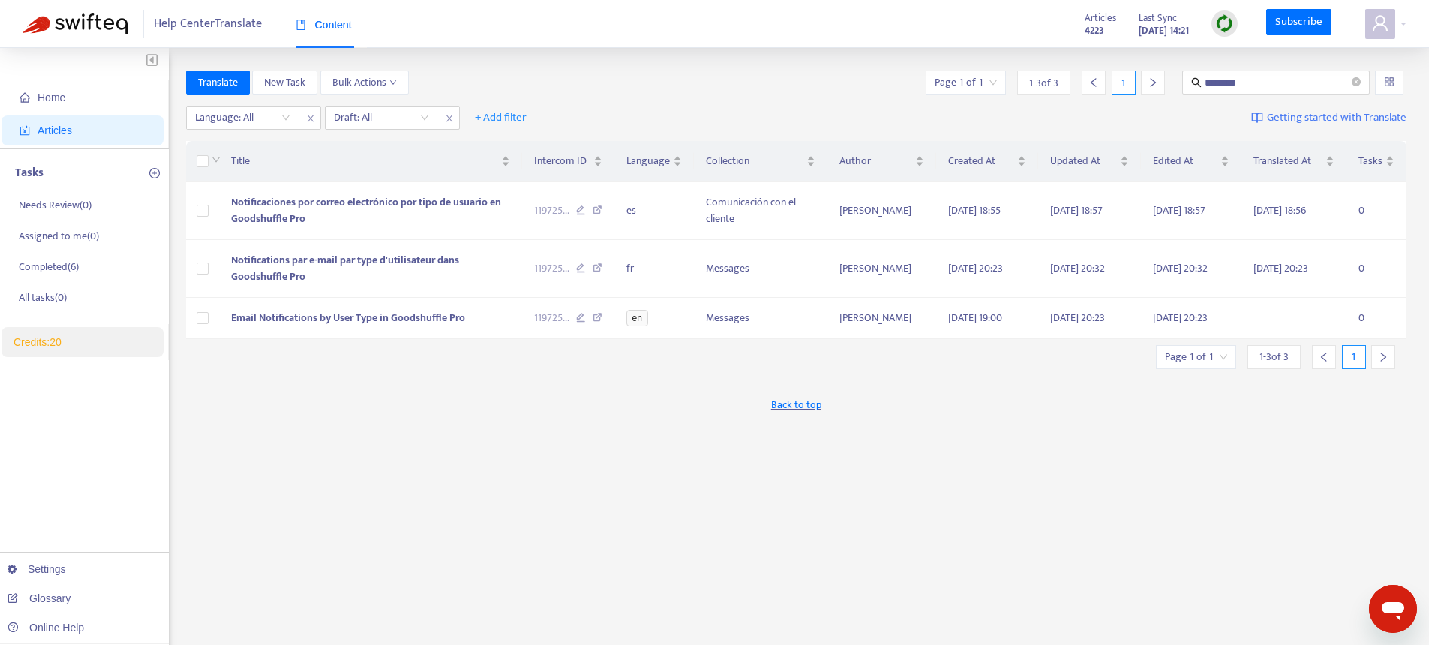
click at [71, 138] on span "Articles" at bounding box center [86, 131] width 132 height 30
